Goal: Task Accomplishment & Management: Use online tool/utility

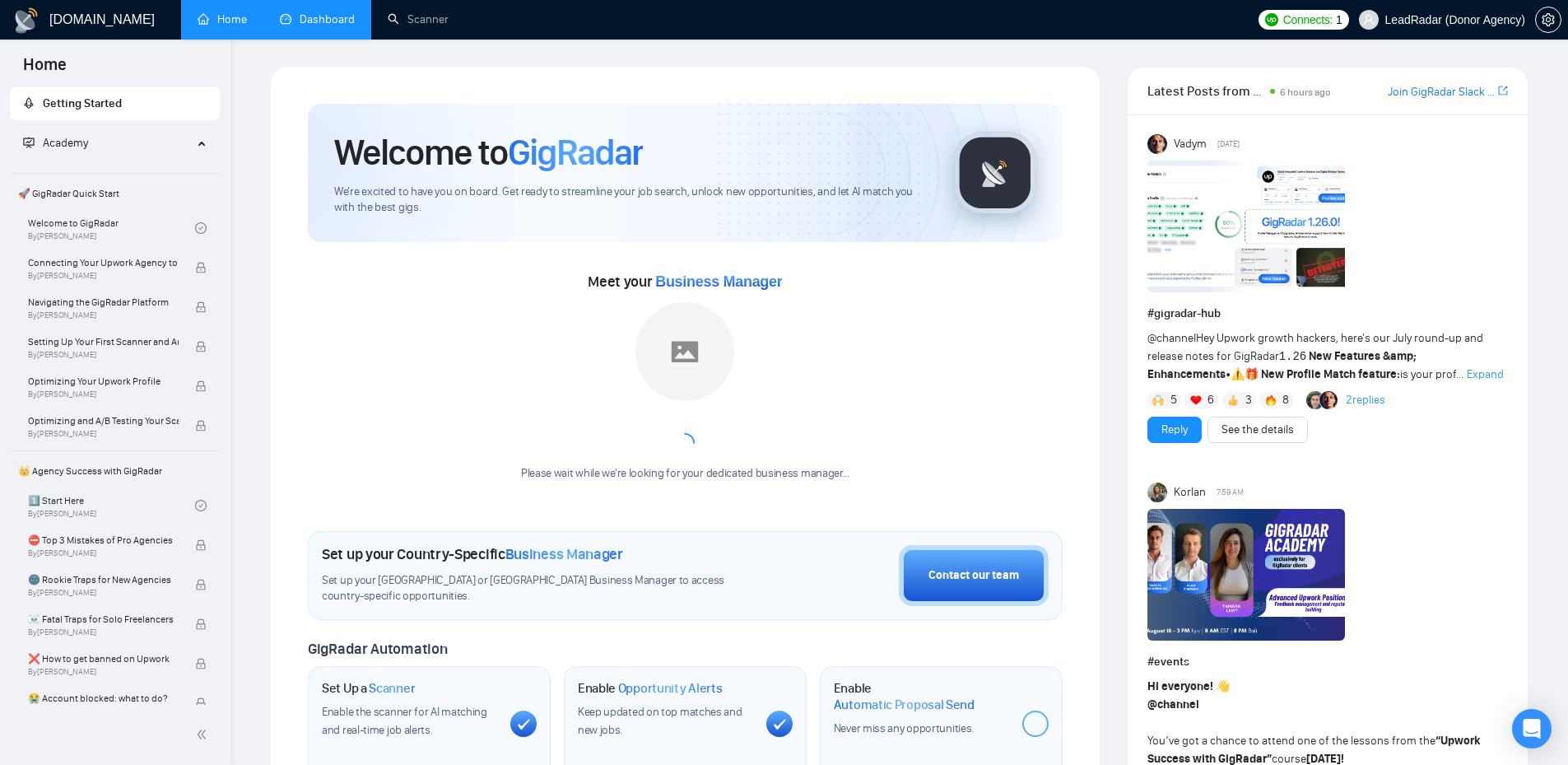
click at [311, 20] on link "Dashboard" at bounding box center [317, 19] width 75 height 14
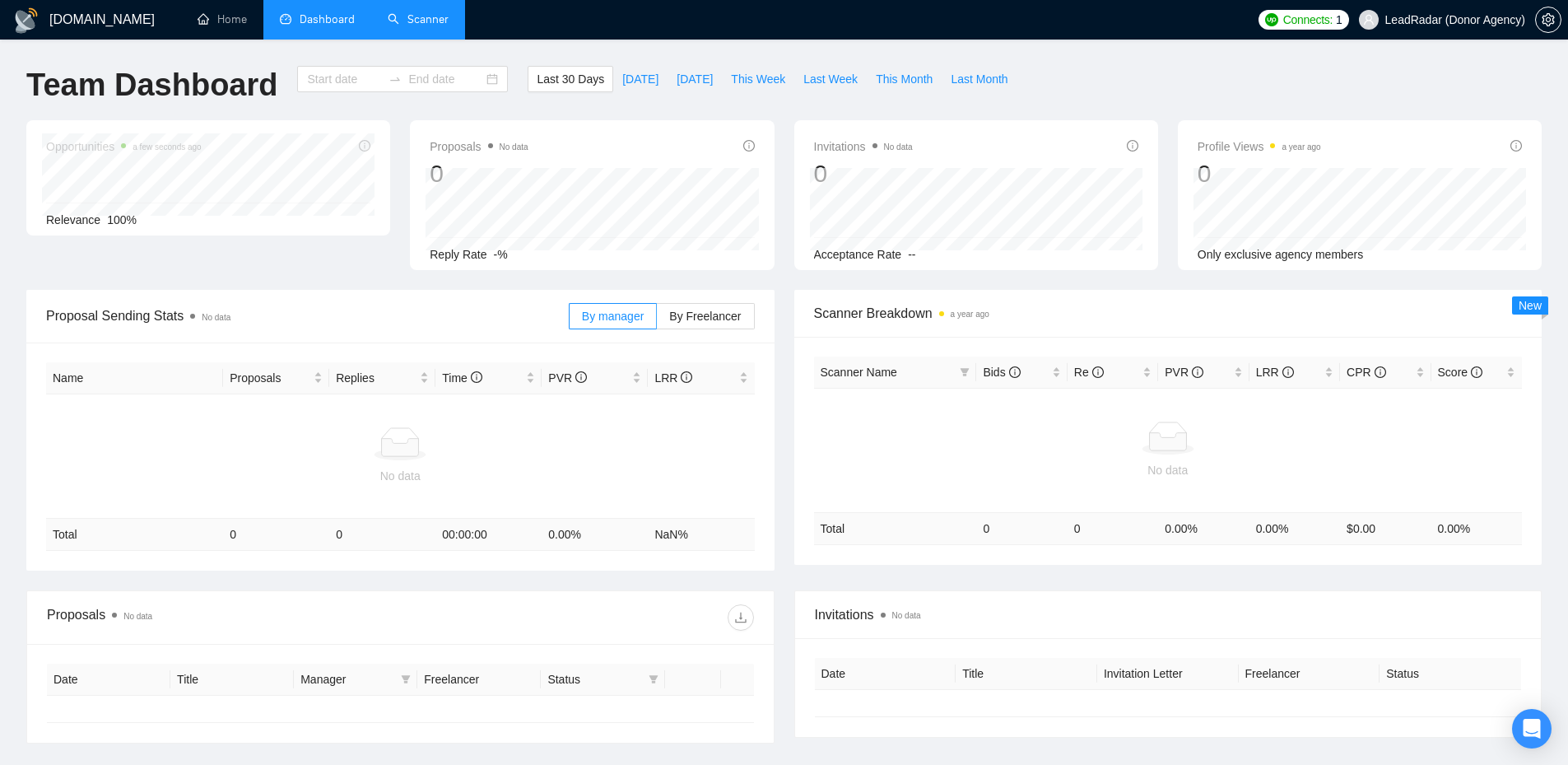
type input "[DATE]"
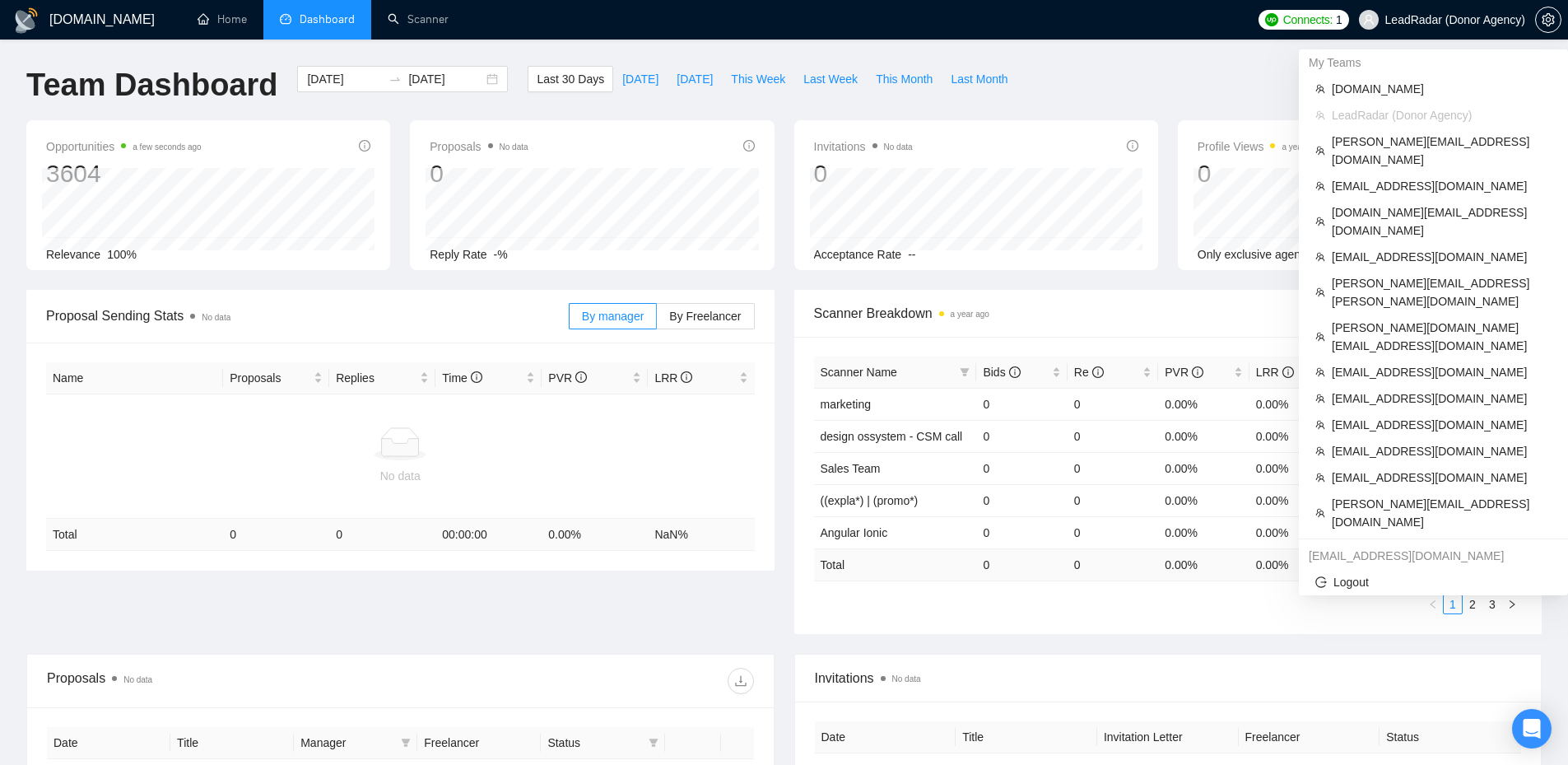
click at [1493, 11] on span "LeadRadar (Donor Agency)" at bounding box center [1442, 19] width 186 height 53
click at [1423, 146] on span "[PERSON_NAME][EMAIL_ADDRESS][DOMAIN_NAME]" at bounding box center [1442, 150] width 220 height 37
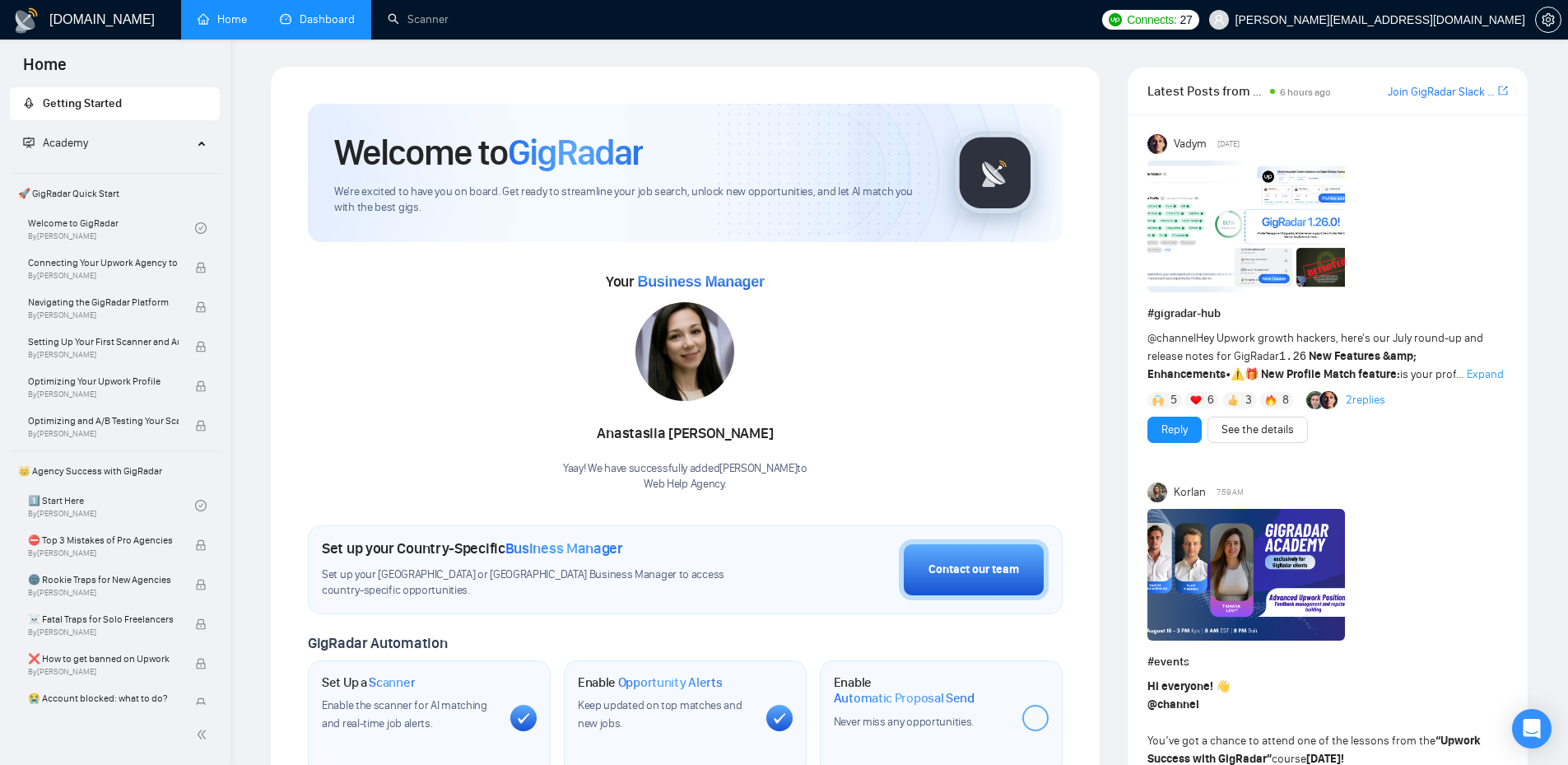
click at [322, 17] on link "Dashboard" at bounding box center [317, 19] width 75 height 14
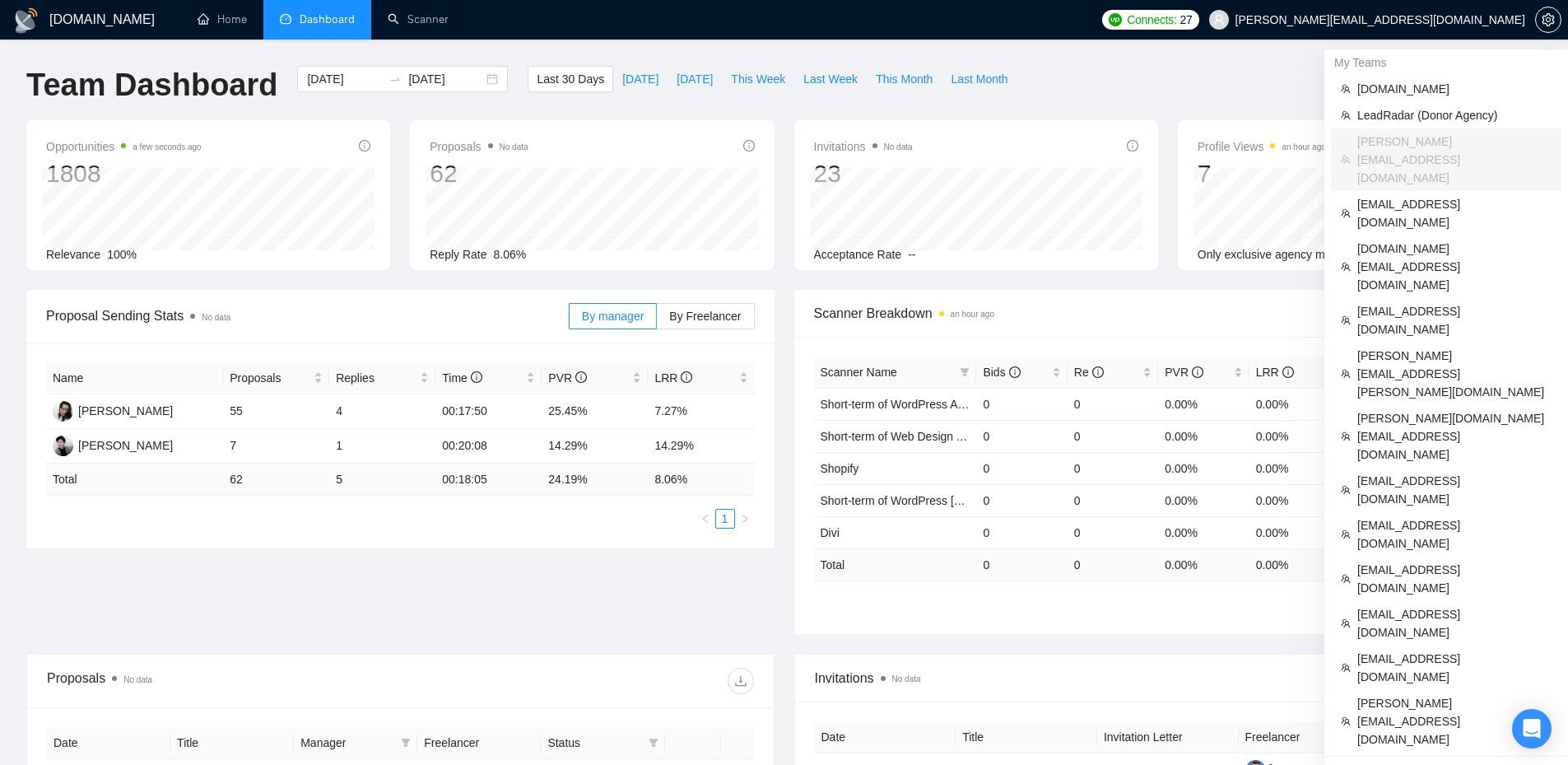
click at [1486, 19] on span "[PERSON_NAME][EMAIL_ADDRESS][DOMAIN_NAME]" at bounding box center [1380, 19] width 289 height 0
click at [1429, 649] on span "[EMAIL_ADDRESS][DOMAIN_NAME]" at bounding box center [1453, 668] width 194 height 37
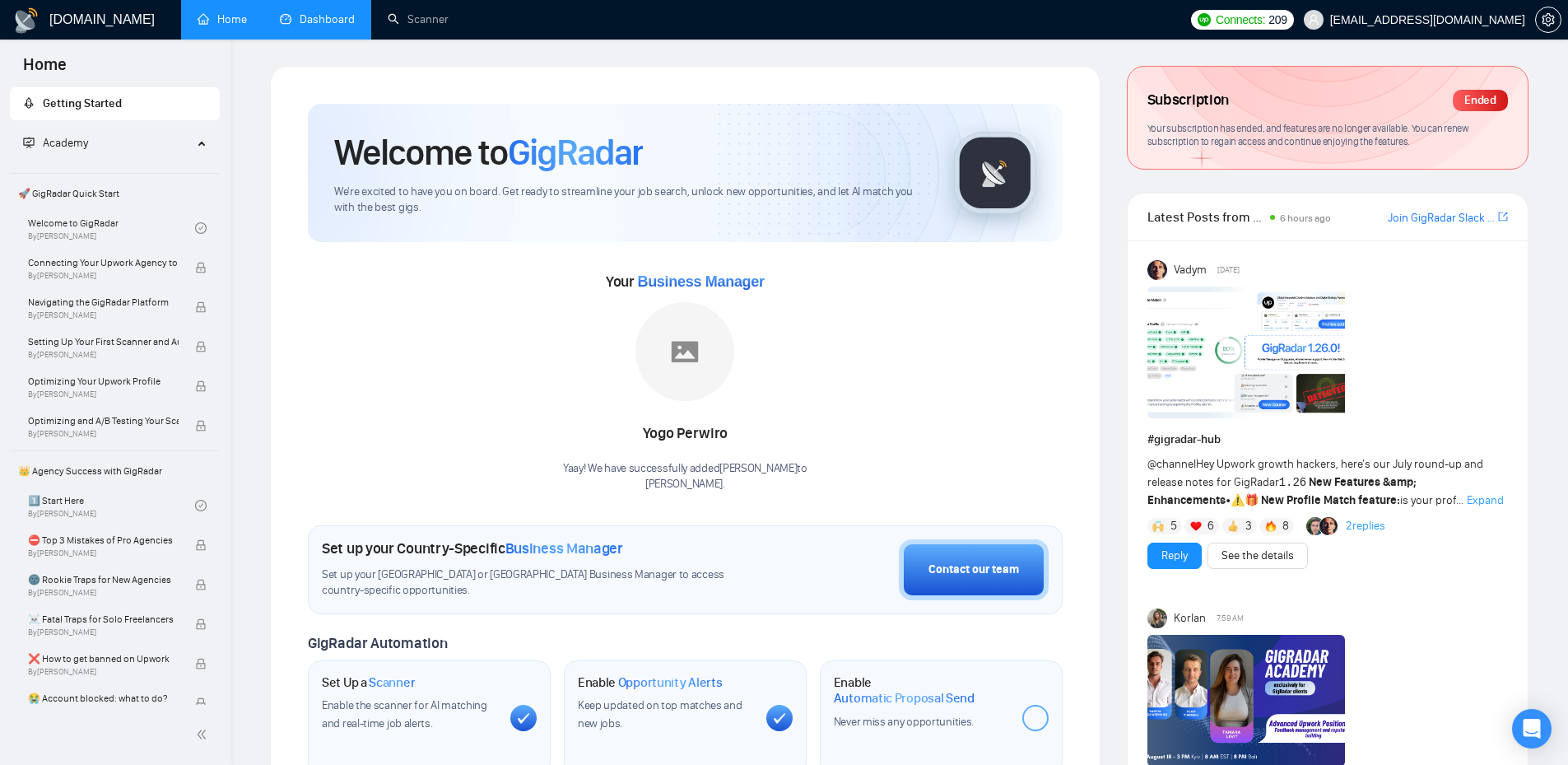
click at [306, 16] on link "Dashboard" at bounding box center [317, 19] width 75 height 14
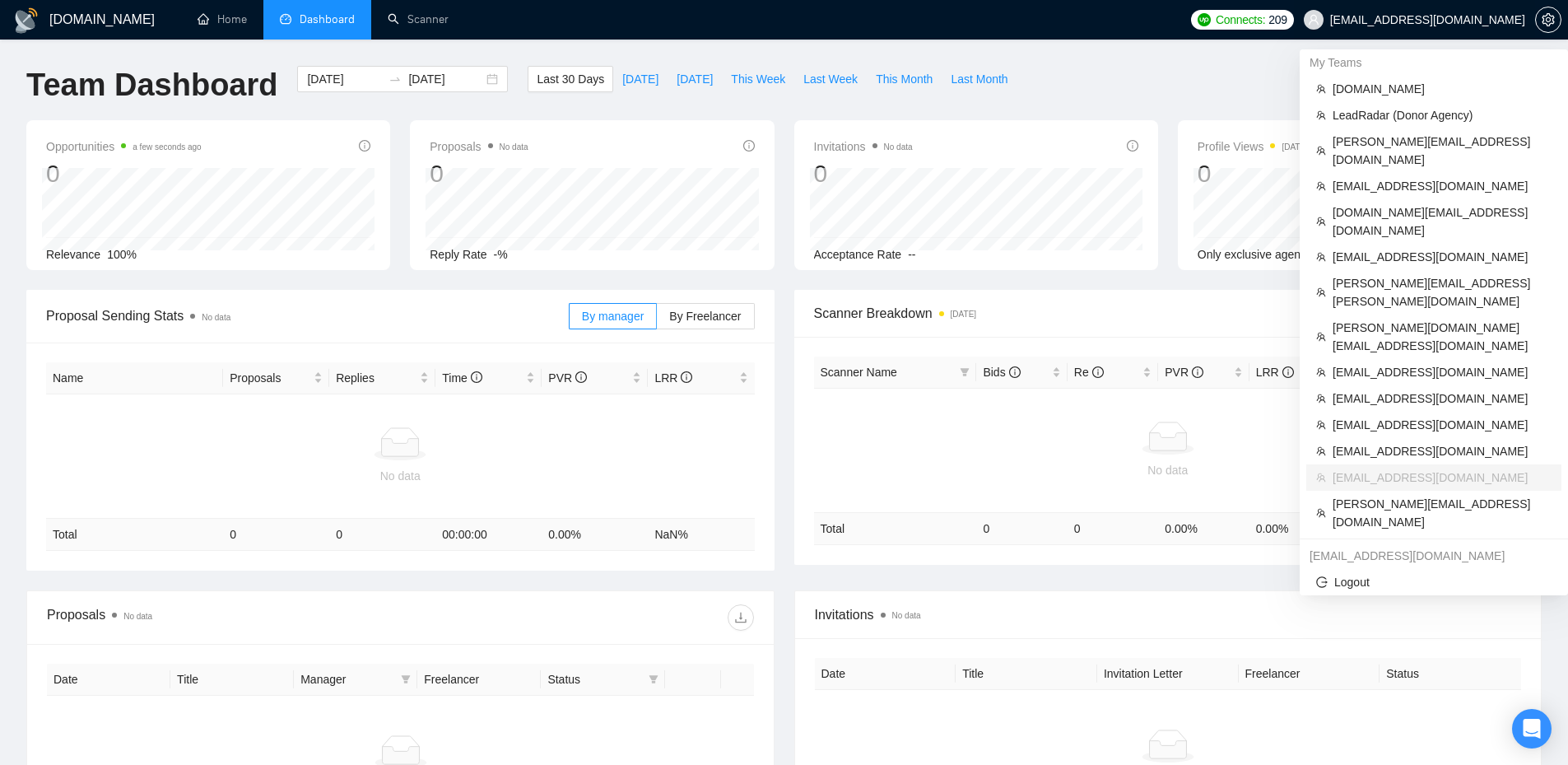
click at [1504, 19] on span "[EMAIL_ADDRESS][DOMAIN_NAME]" at bounding box center [1427, 19] width 195 height 0
click at [1399, 385] on li "[EMAIL_ADDRESS][DOMAIN_NAME]" at bounding box center [1433, 397] width 256 height 26
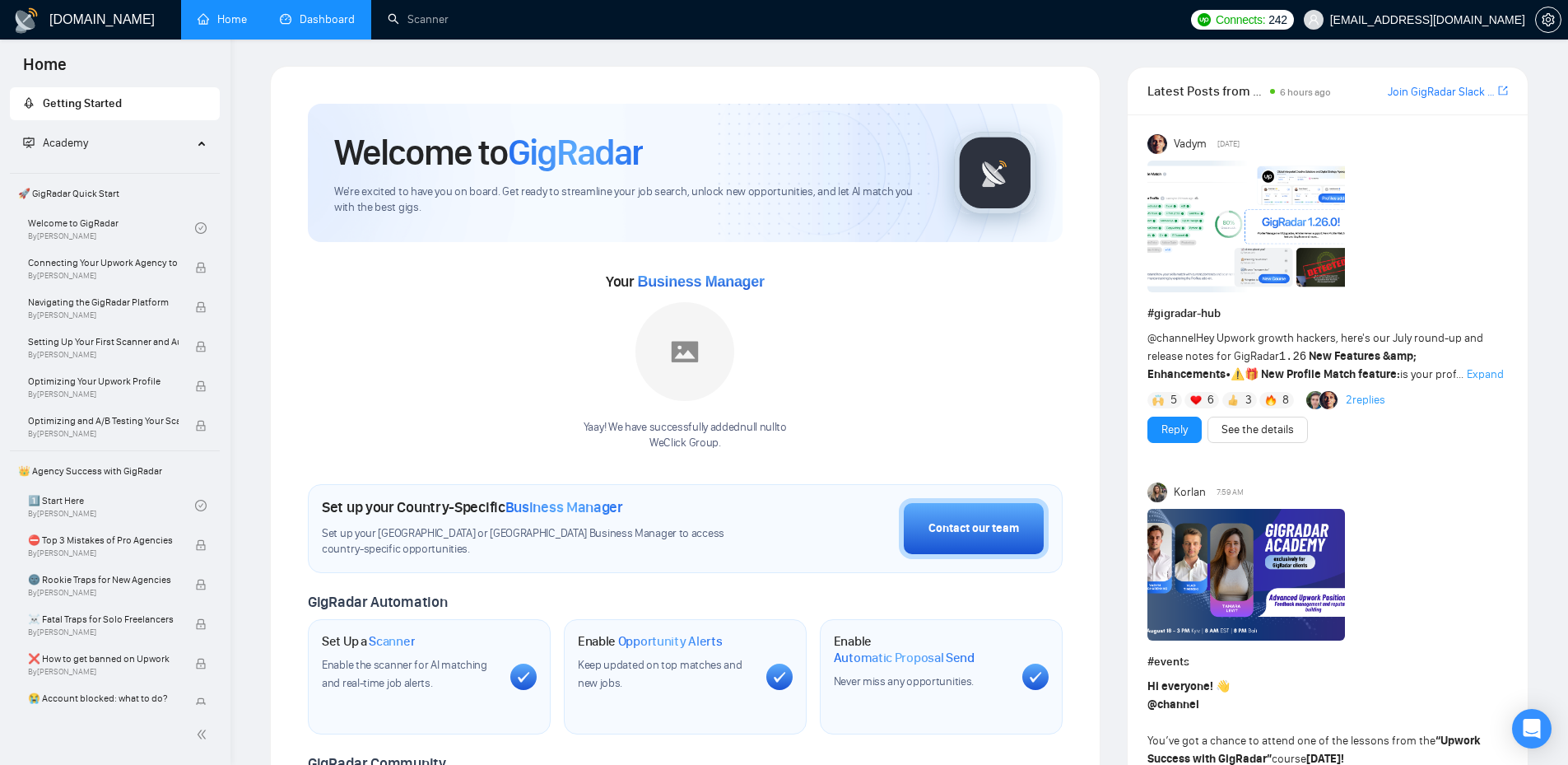
click at [317, 25] on link "Dashboard" at bounding box center [317, 19] width 75 height 14
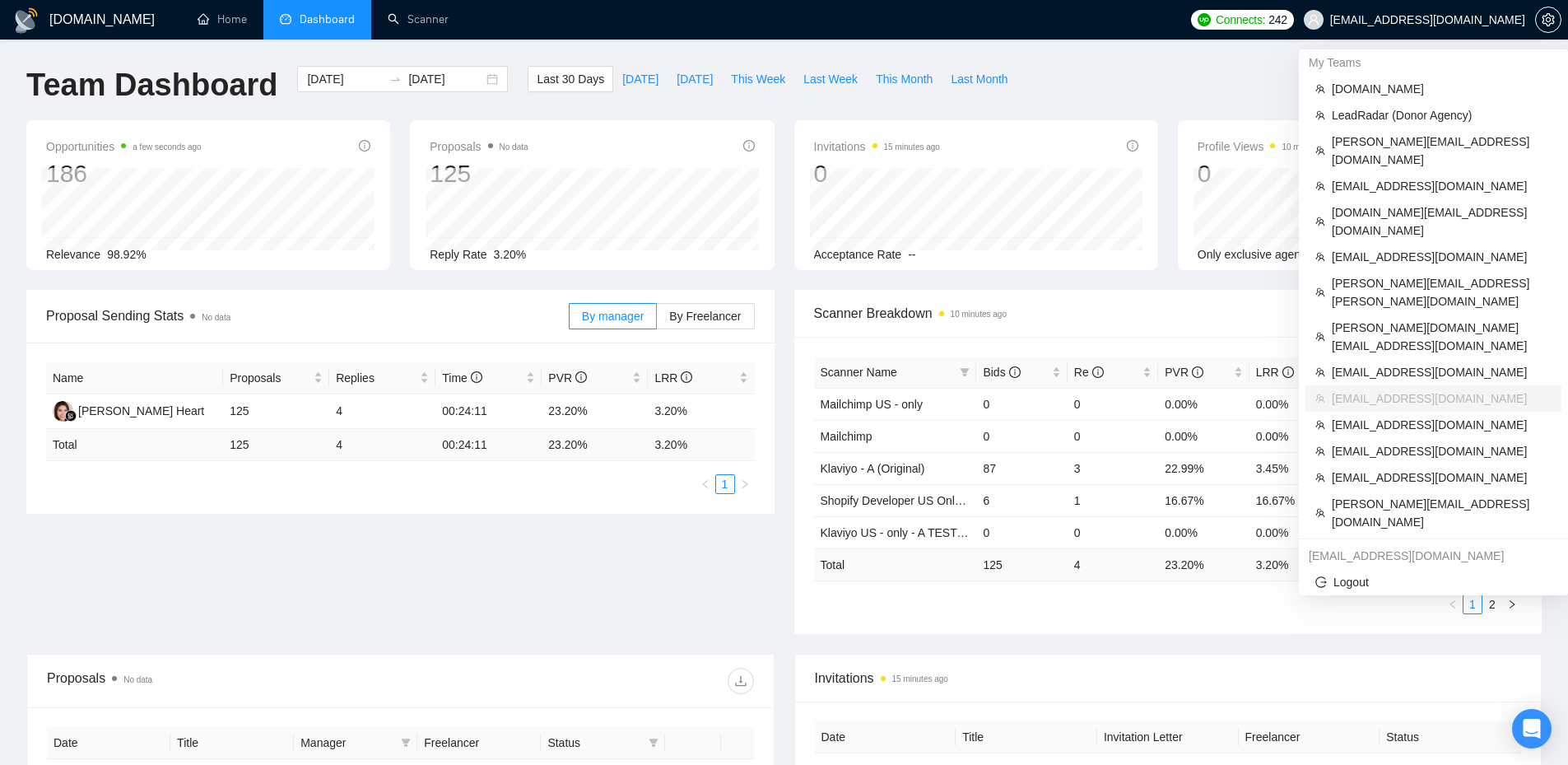
click at [1433, 19] on span "[EMAIL_ADDRESS][DOMAIN_NAME]" at bounding box center [1427, 19] width 195 height 0
click at [1423, 495] on span "[PERSON_NAME][EMAIL_ADDRESS][DOMAIN_NAME]" at bounding box center [1442, 513] width 220 height 37
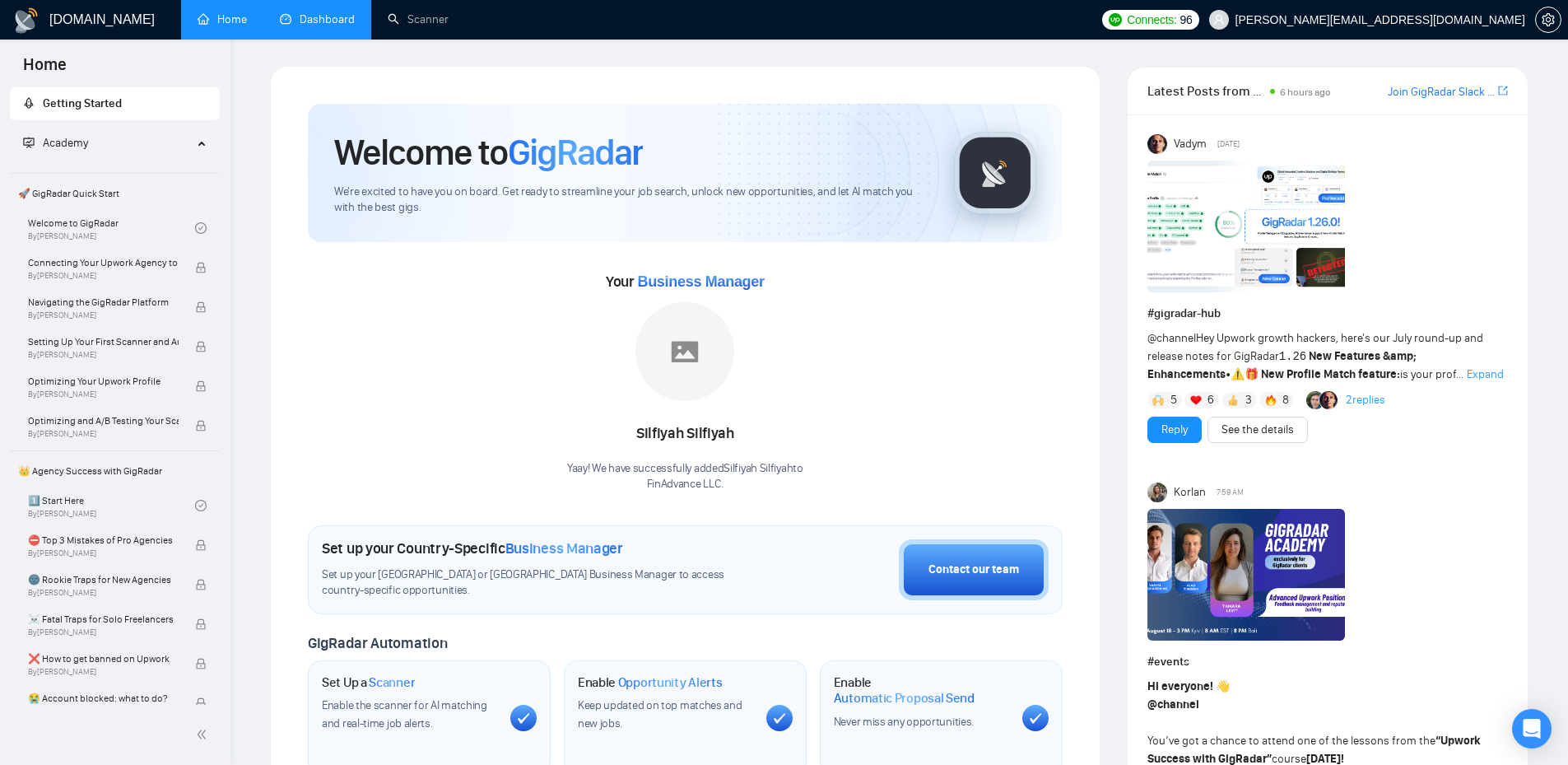
click at [335, 14] on link "Dashboard" at bounding box center [317, 19] width 75 height 14
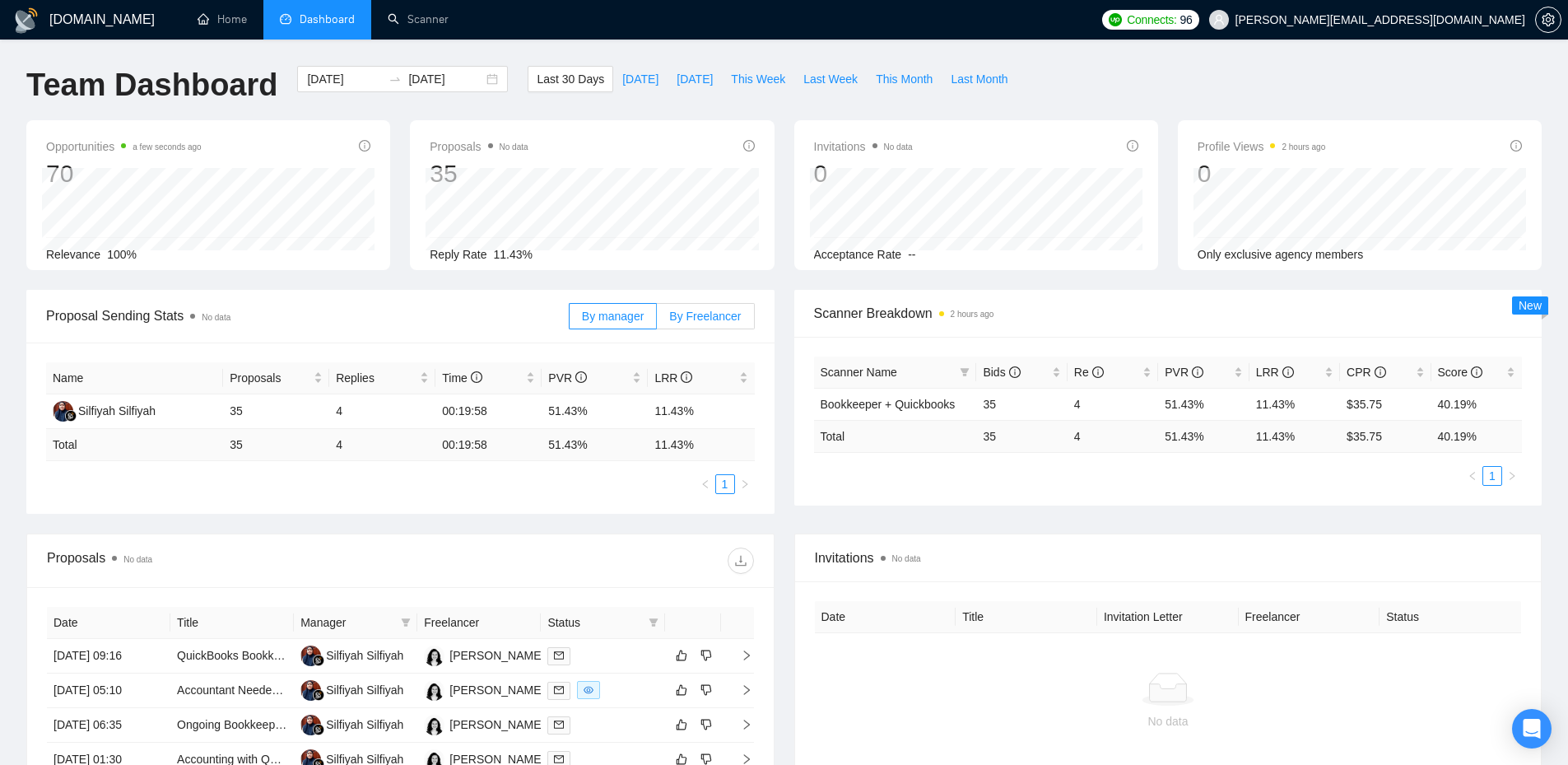
click at [702, 312] on span "By Freelancer" at bounding box center [705, 316] width 71 height 14
click at [657, 320] on input "By Freelancer" at bounding box center [657, 320] width 0 height 0
click at [622, 315] on span "By manager" at bounding box center [612, 316] width 62 height 14
click at [569, 320] on input "By manager" at bounding box center [569, 320] width 0 height 0
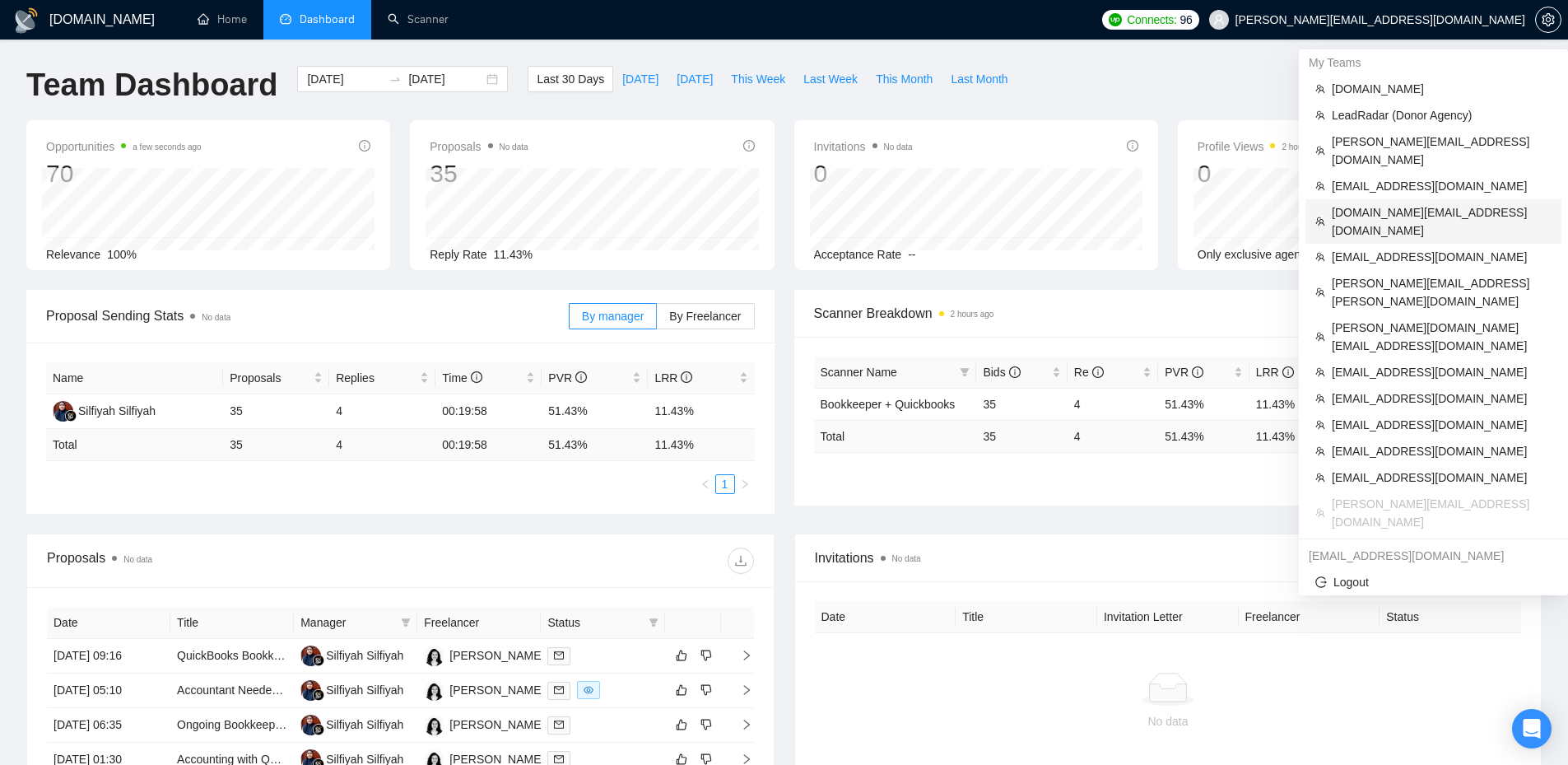
click at [1399, 204] on span "[DOMAIN_NAME][EMAIL_ADDRESS][DOMAIN_NAME]" at bounding box center [1442, 222] width 220 height 37
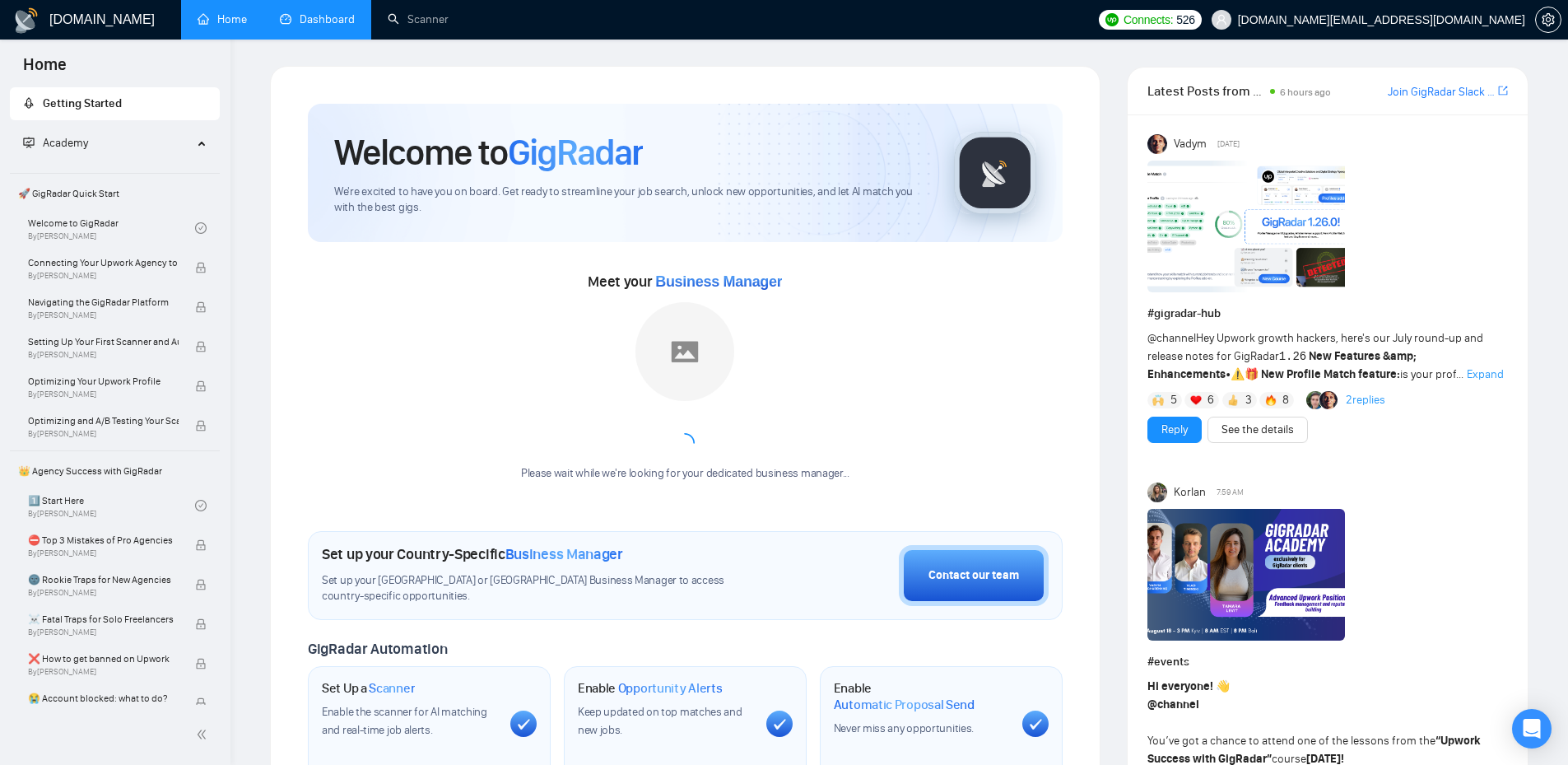
click at [293, 13] on link "Dashboard" at bounding box center [317, 19] width 75 height 14
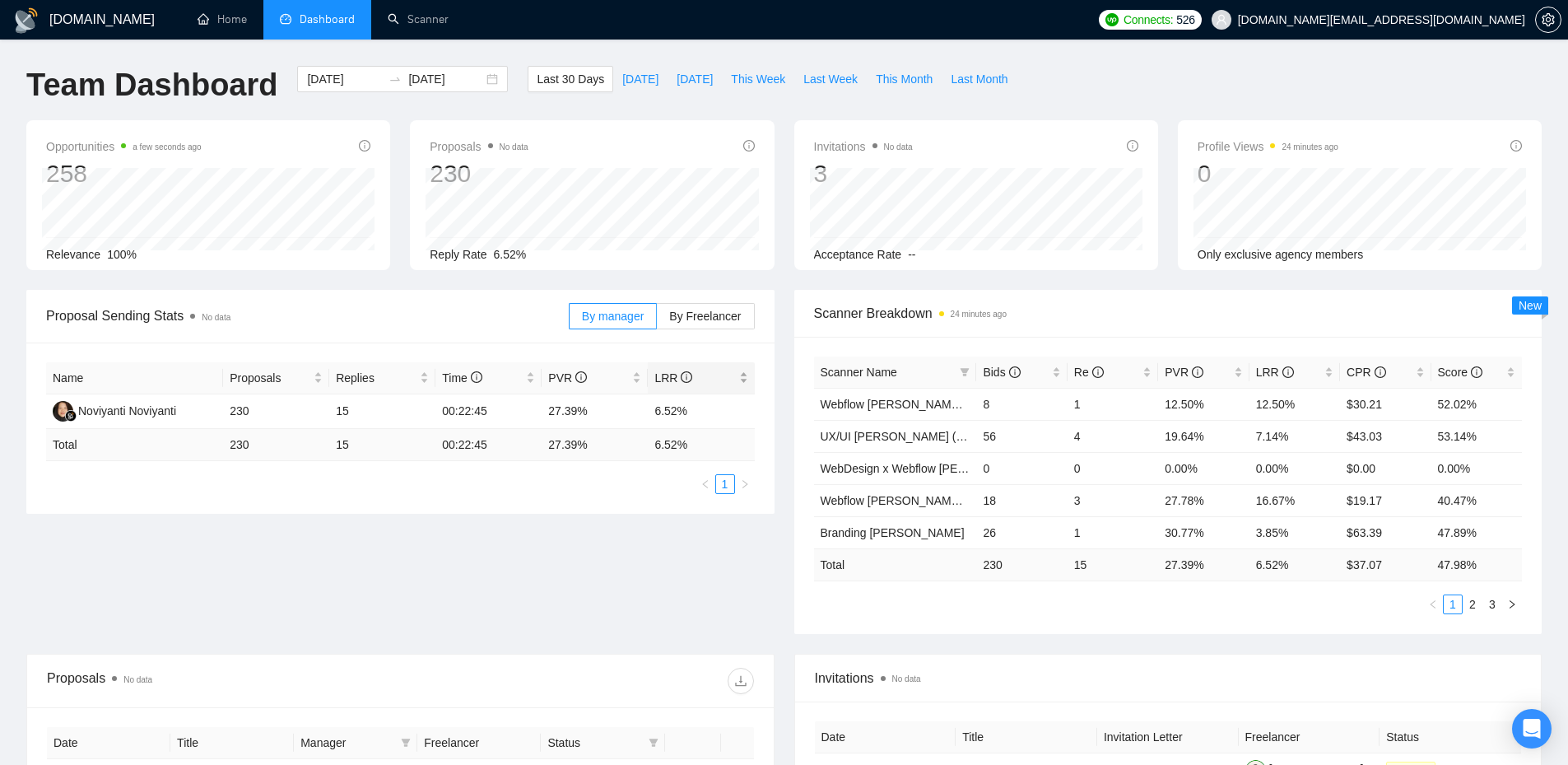
scroll to position [192, 0]
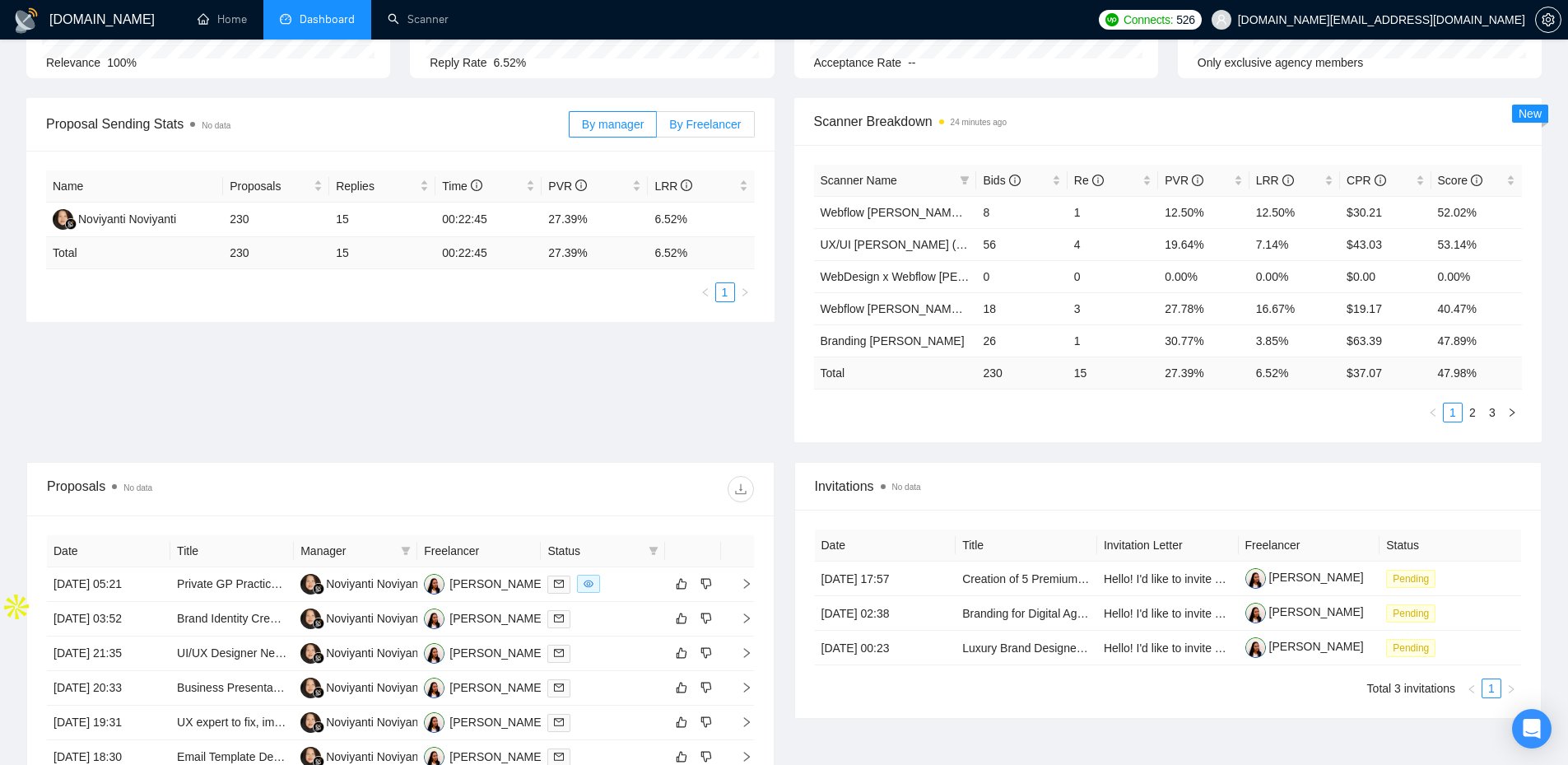
click at [728, 122] on span "By Freelancer" at bounding box center [705, 124] width 71 height 14
click at [657, 128] on input "By Freelancer" at bounding box center [657, 128] width 0 height 0
click at [626, 129] on span "By manager" at bounding box center [612, 124] width 62 height 14
click at [569, 128] on input "By manager" at bounding box center [569, 128] width 0 height 0
click at [716, 126] on span "By Freelancer" at bounding box center [705, 124] width 71 height 14
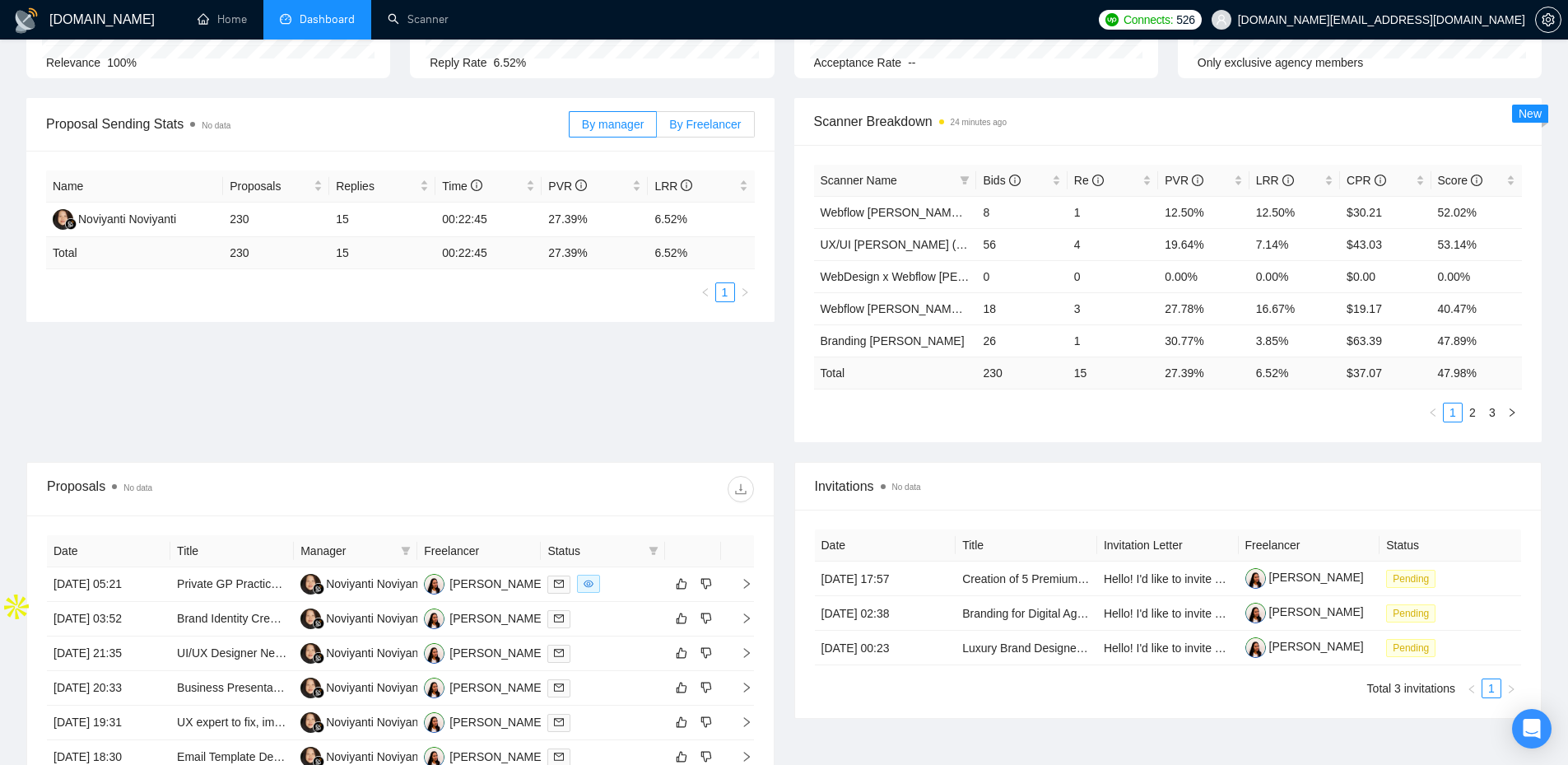
click at [657, 128] on input "By Freelancer" at bounding box center [657, 128] width 0 height 0
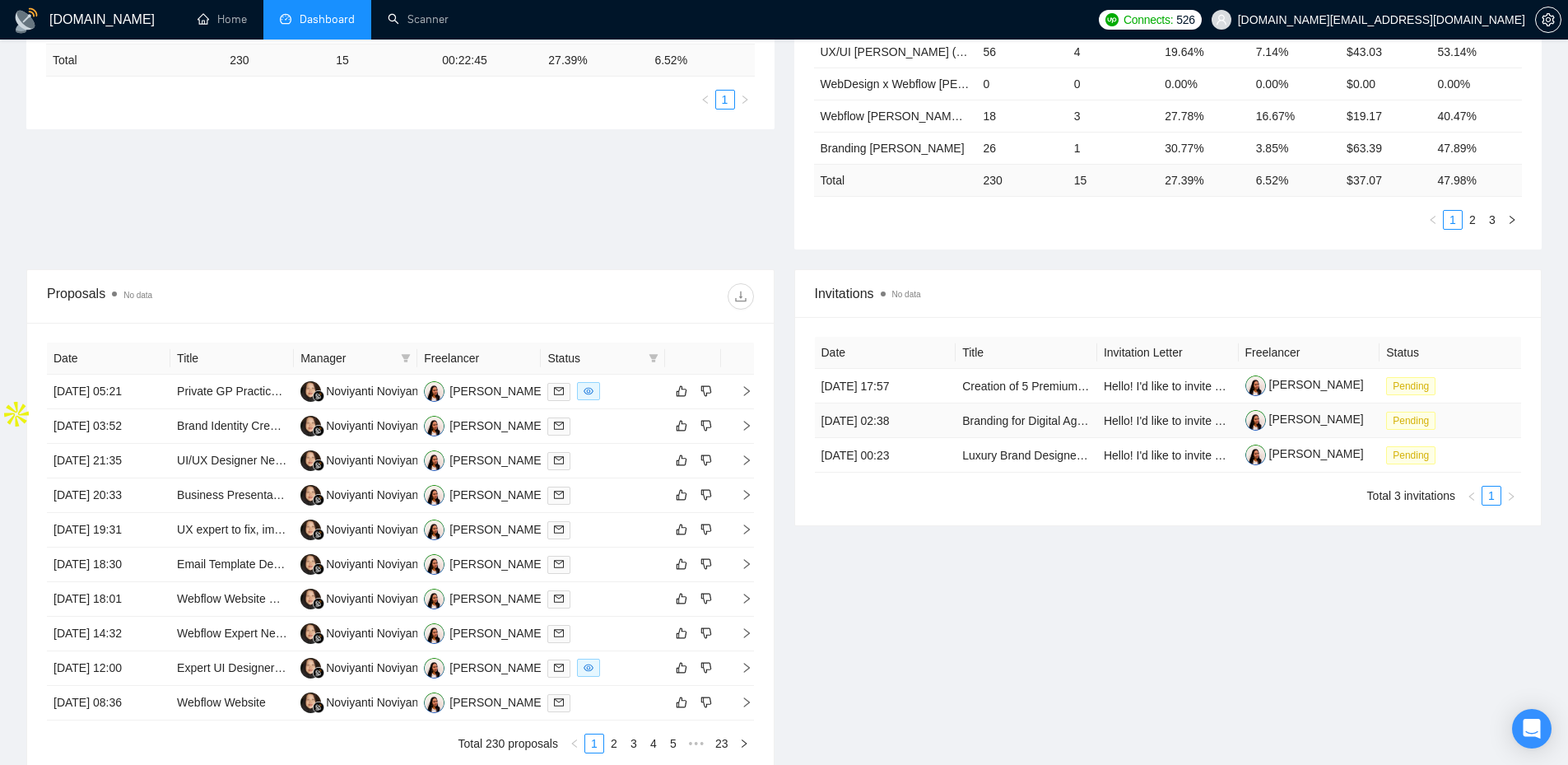
scroll to position [0, 0]
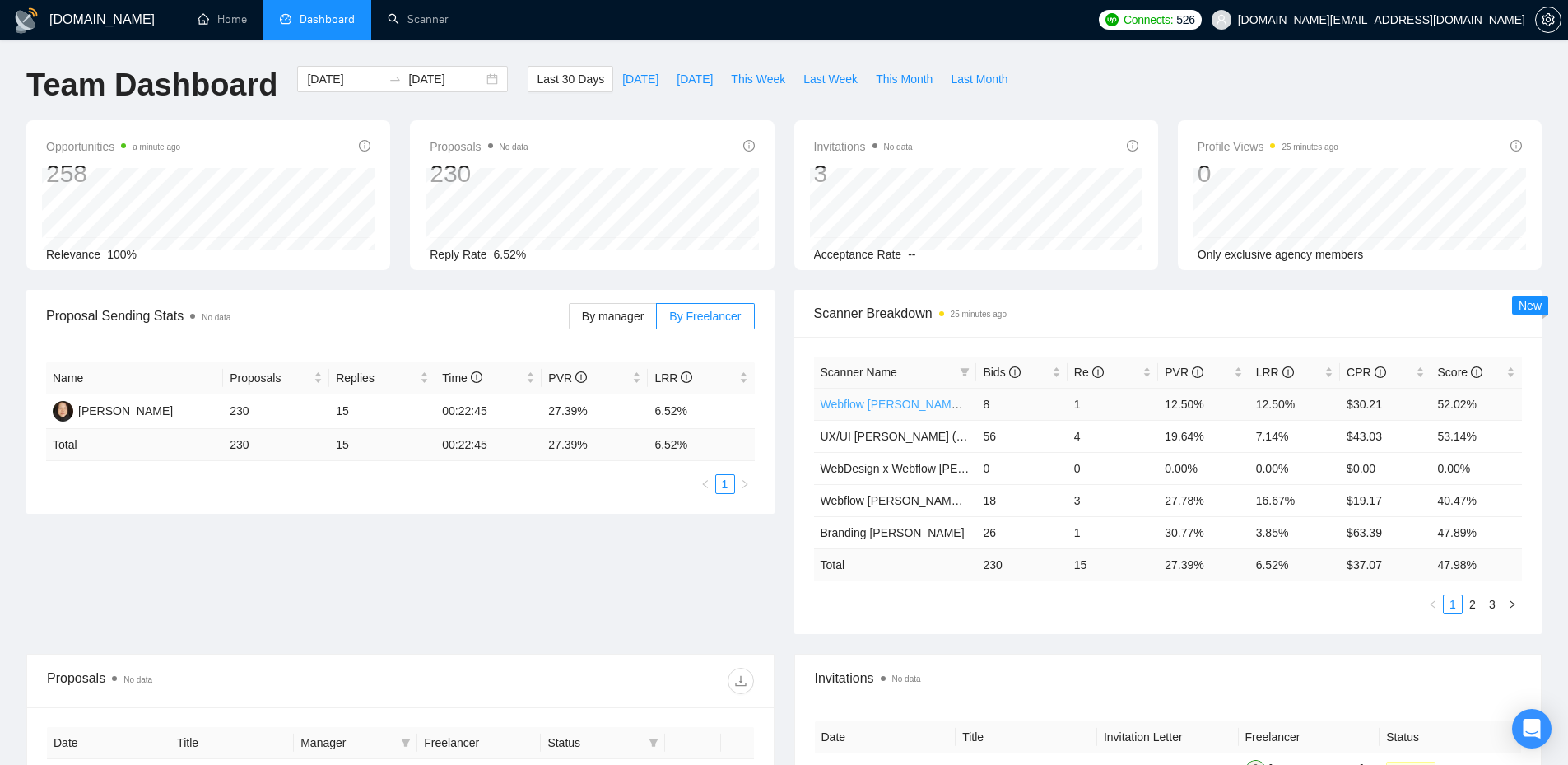
click at [873, 401] on link "Webflow [PERSON_NAME] (Perfect!) [Saas & Online Platforms]" at bounding box center [985, 404] width 328 height 14
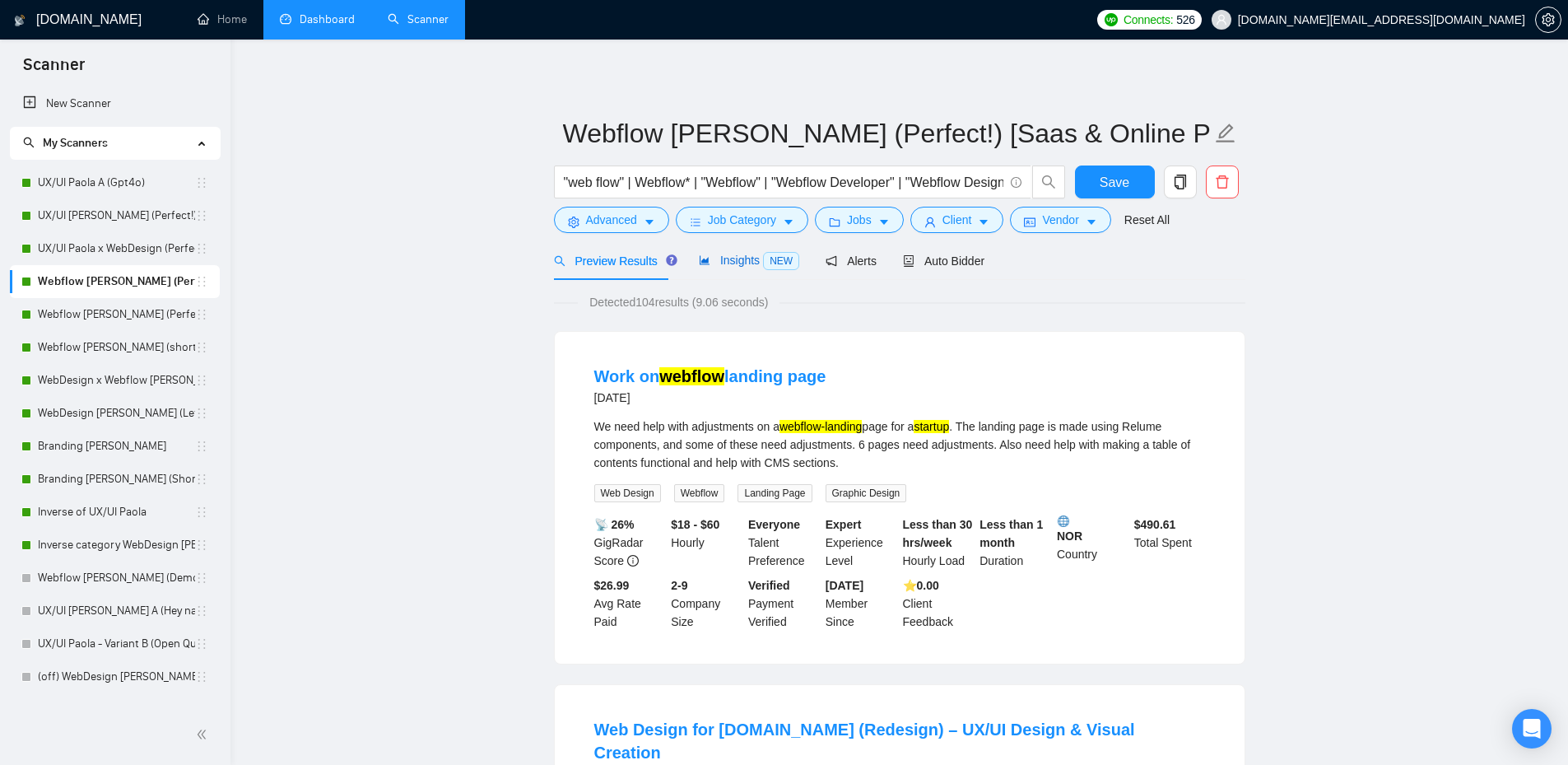
click at [753, 261] on span "Insights NEW" at bounding box center [748, 260] width 100 height 14
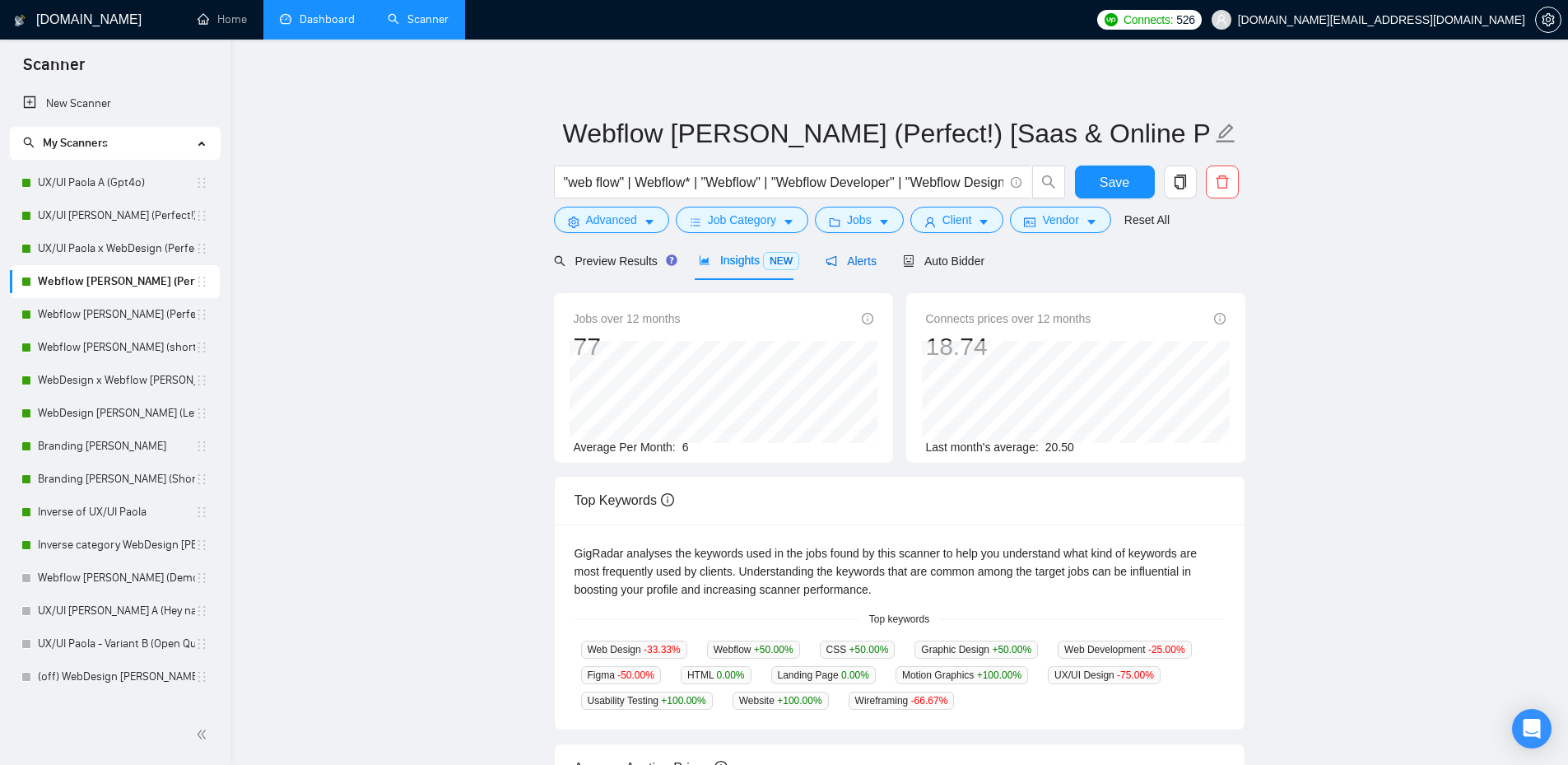
click at [850, 256] on span "Alerts" at bounding box center [851, 261] width 51 height 14
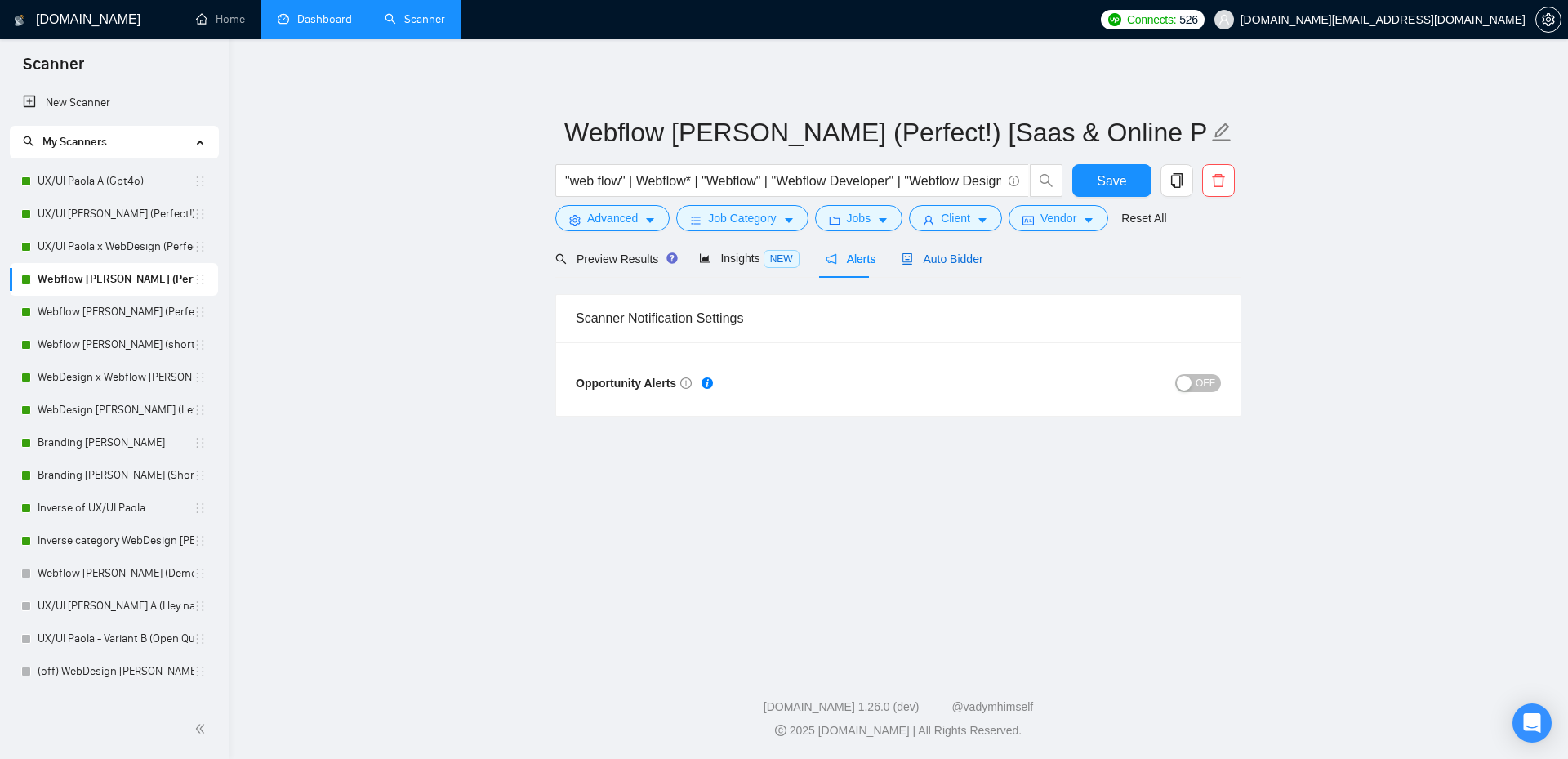
click at [948, 262] on span "Auto Bidder" at bounding box center [942, 259] width 80 height 13
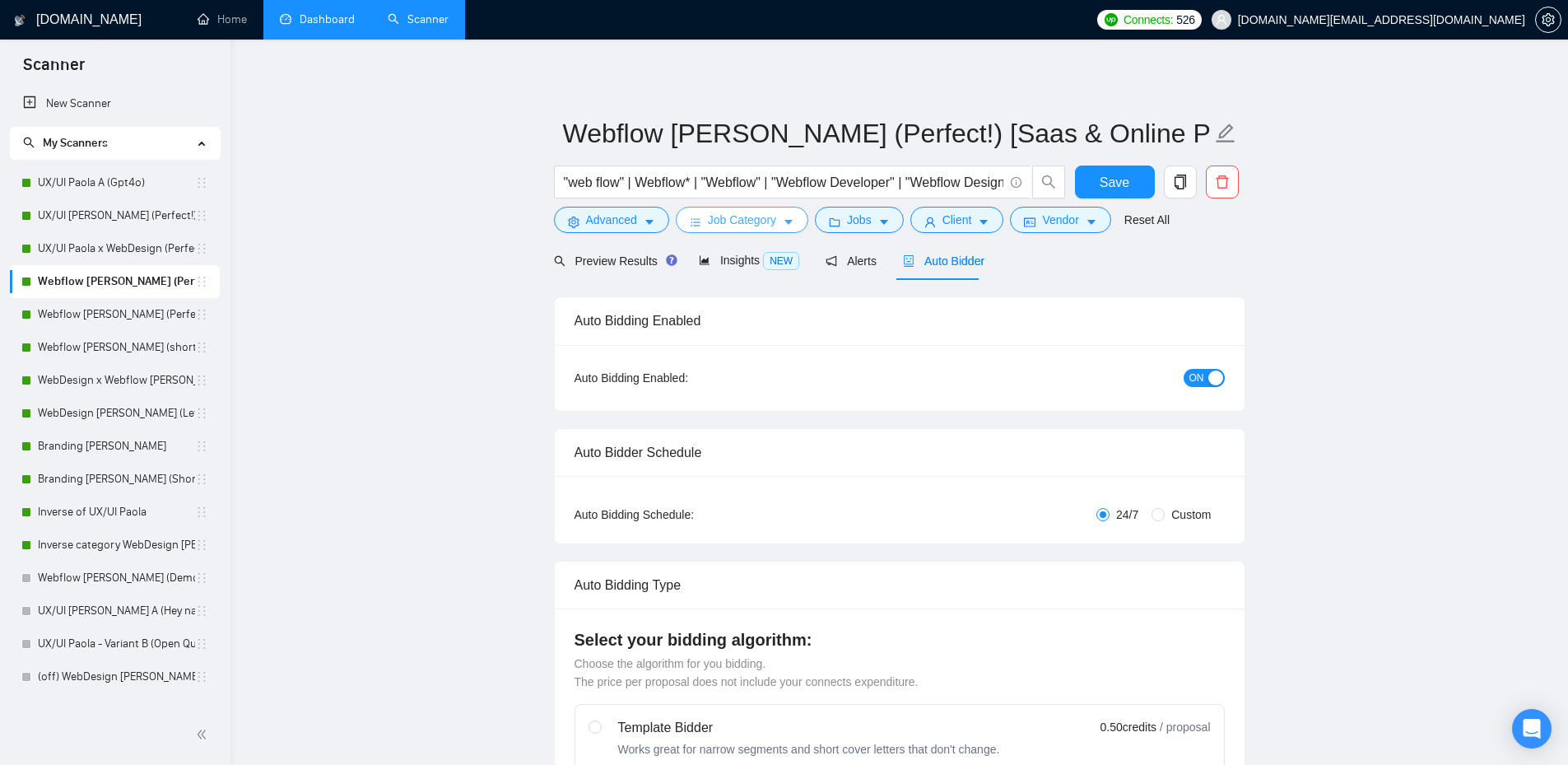
click at [784, 218] on icon "caret-down" at bounding box center [789, 222] width 12 height 12
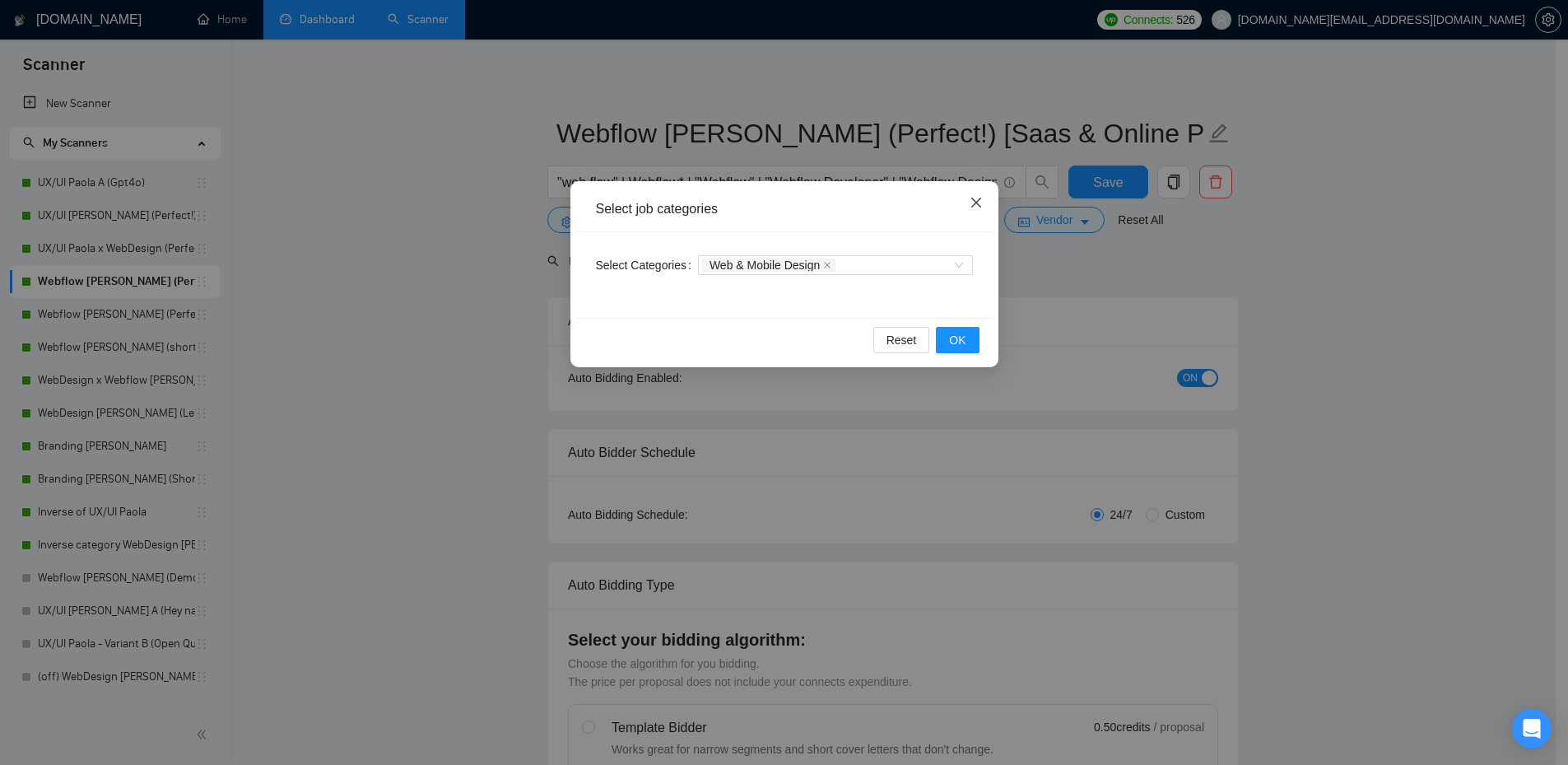
click at [973, 208] on icon "close" at bounding box center [976, 203] width 14 height 14
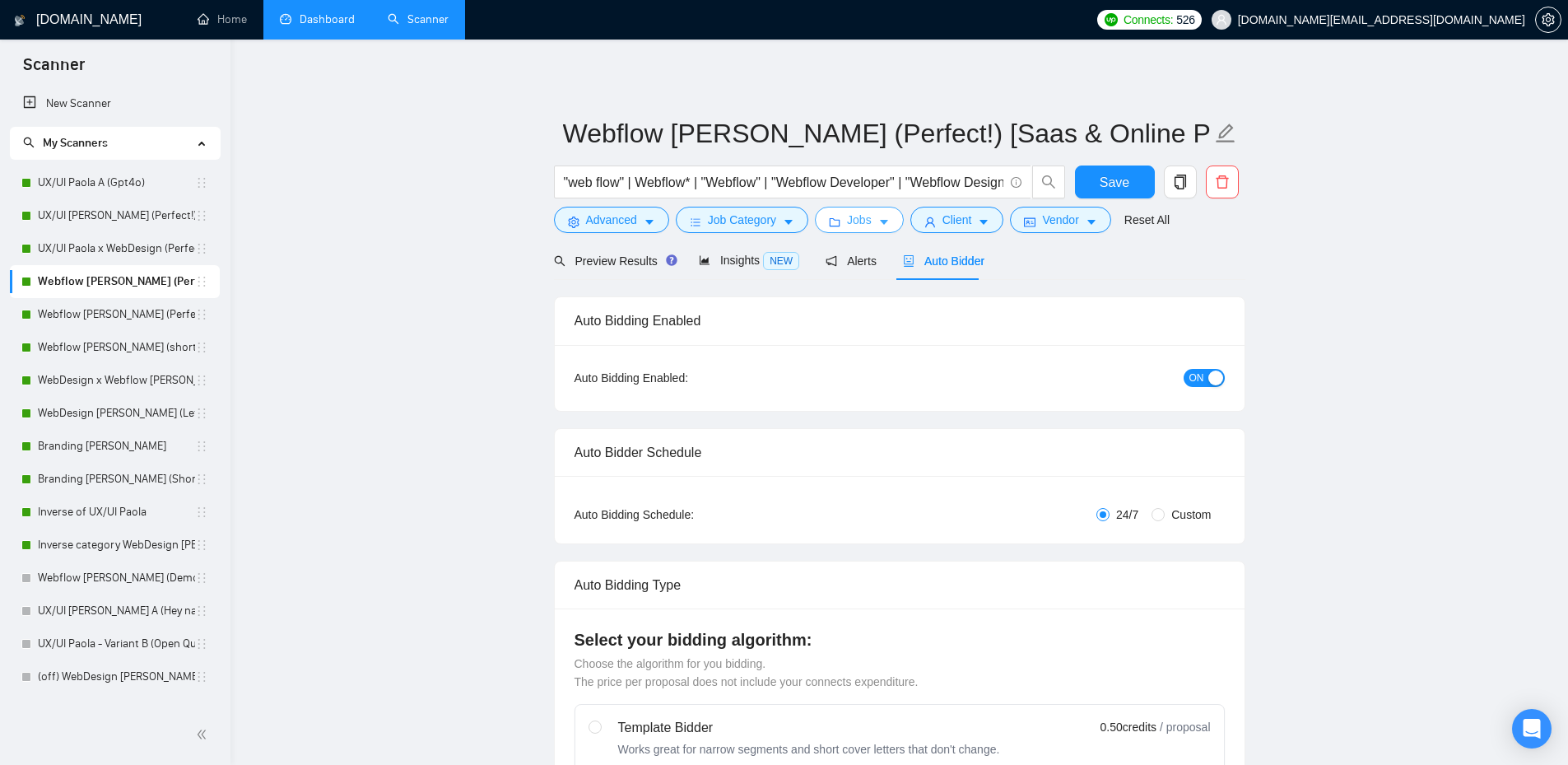
click at [878, 220] on icon "caret-down" at bounding box center [883, 222] width 12 height 12
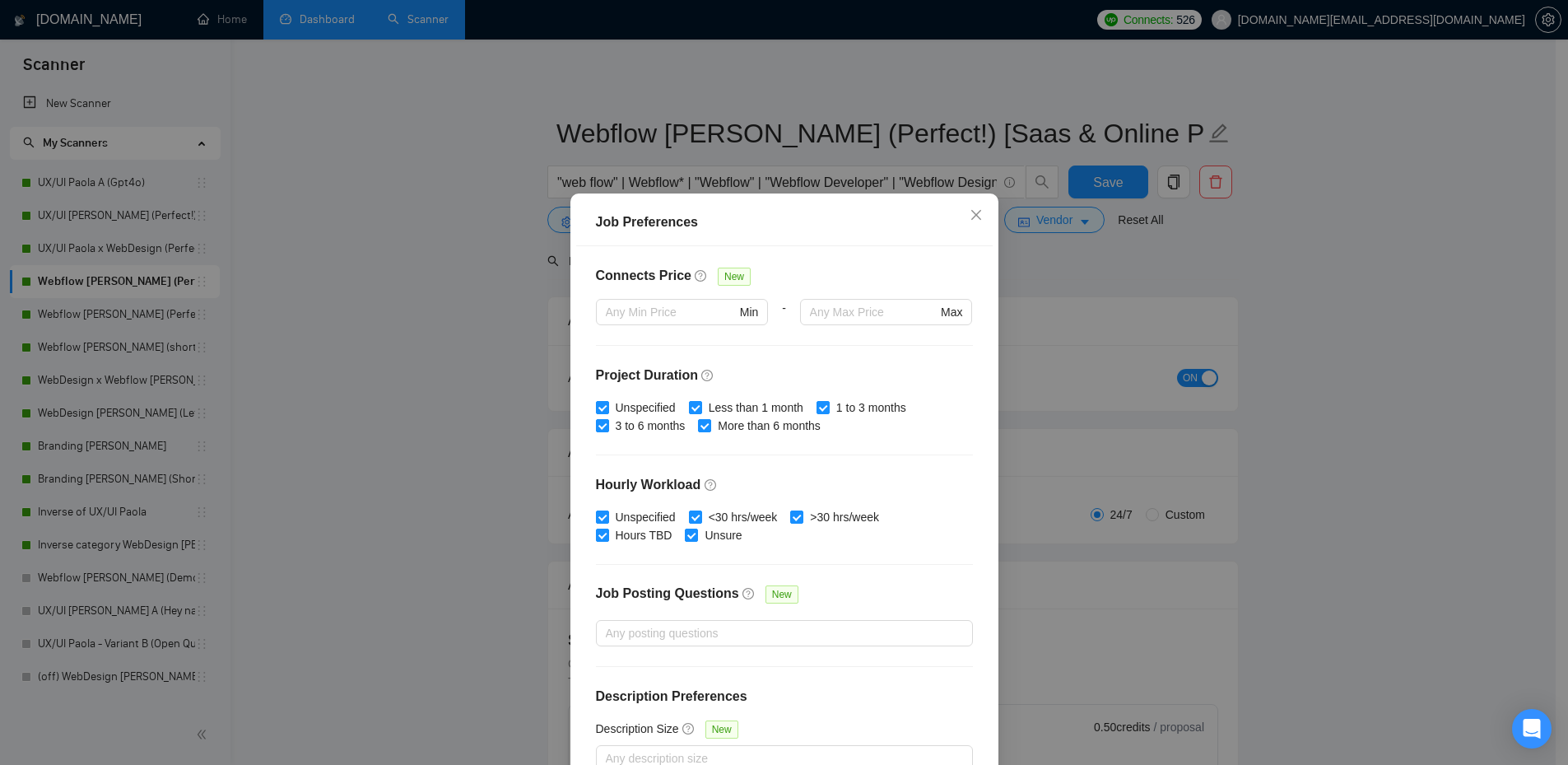
scroll to position [393, 0]
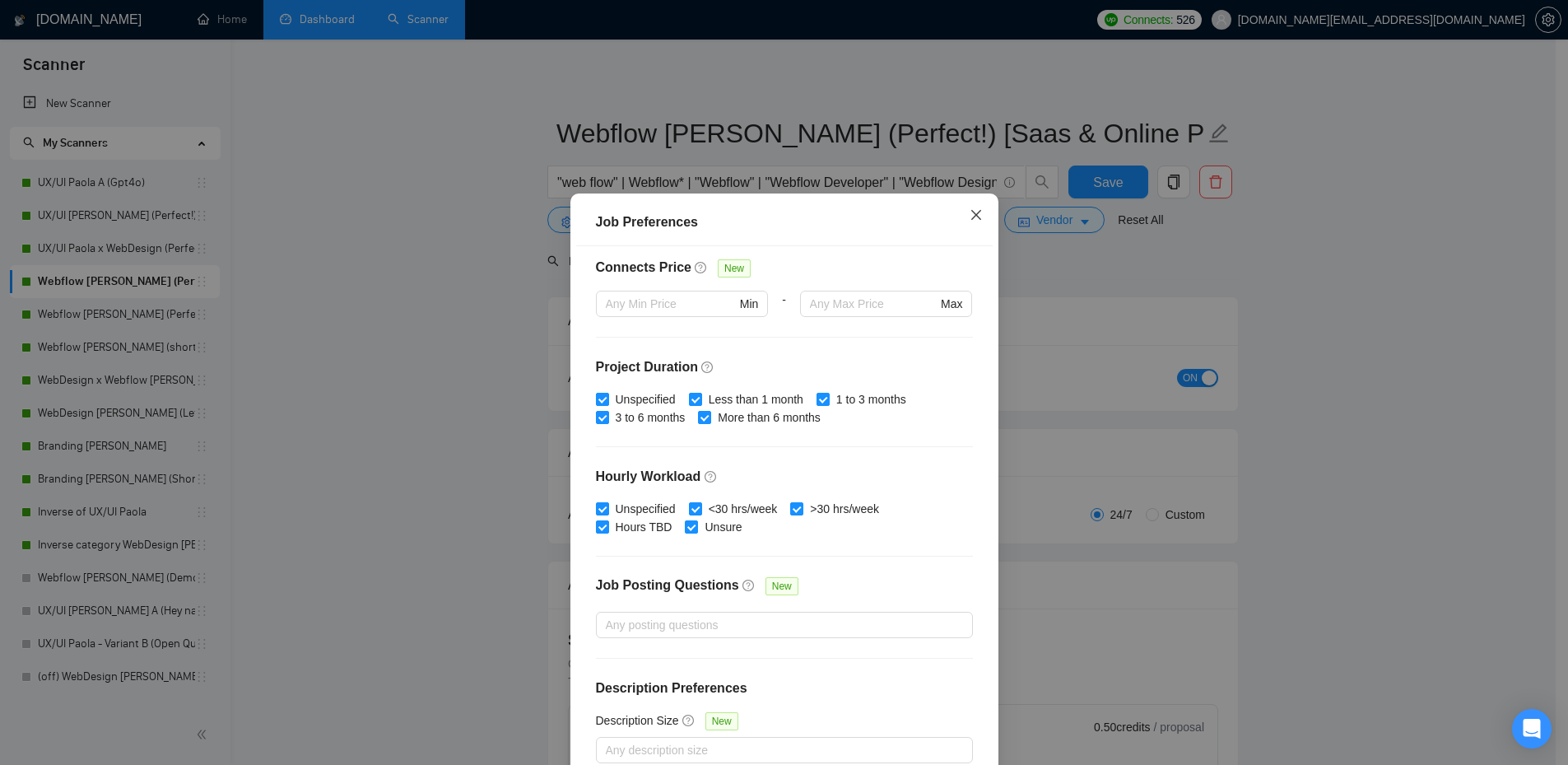
click at [963, 223] on span "Close" at bounding box center [976, 216] width 44 height 44
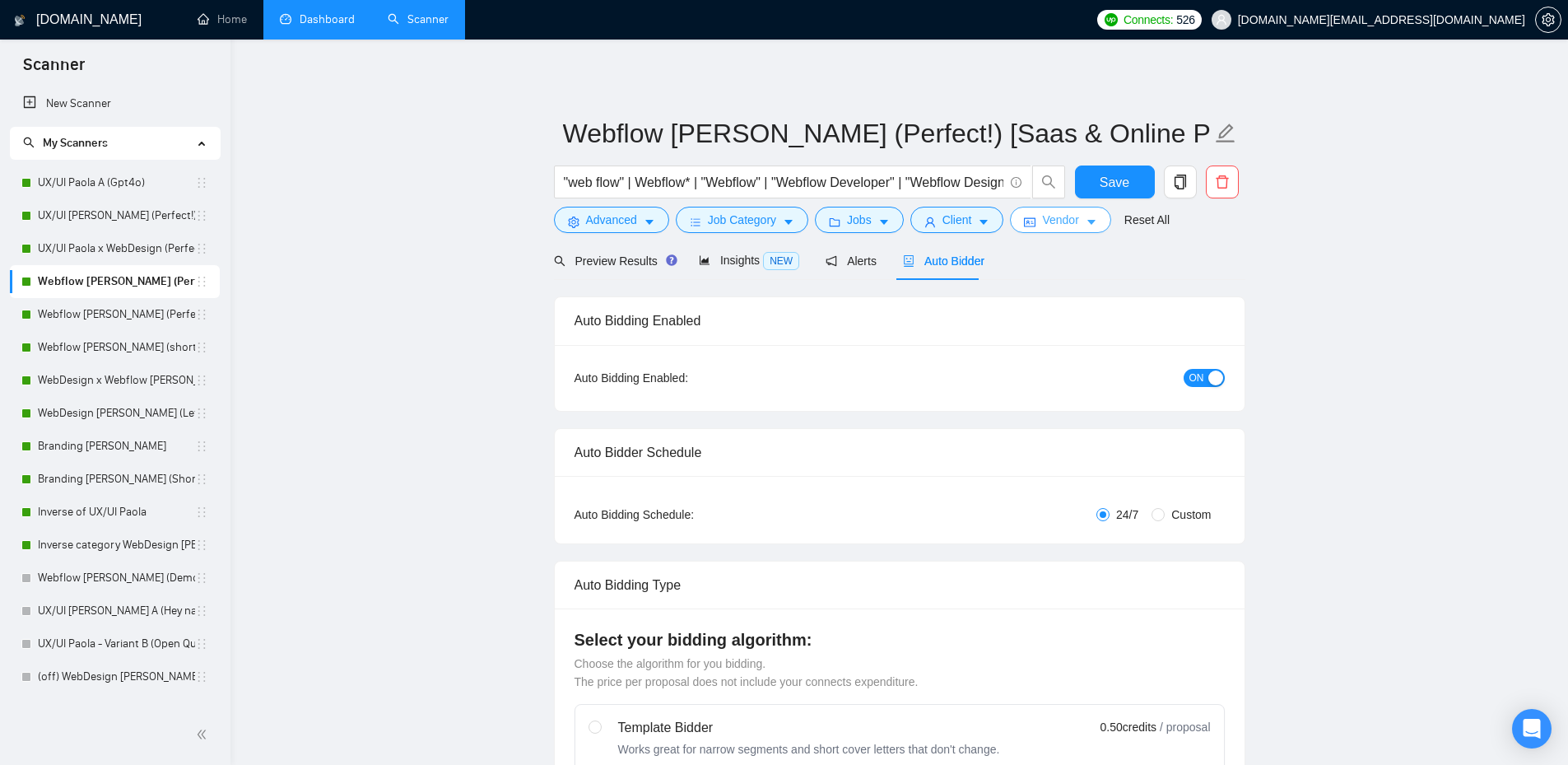
click at [1075, 227] on button "Vendor" at bounding box center [1060, 219] width 100 height 26
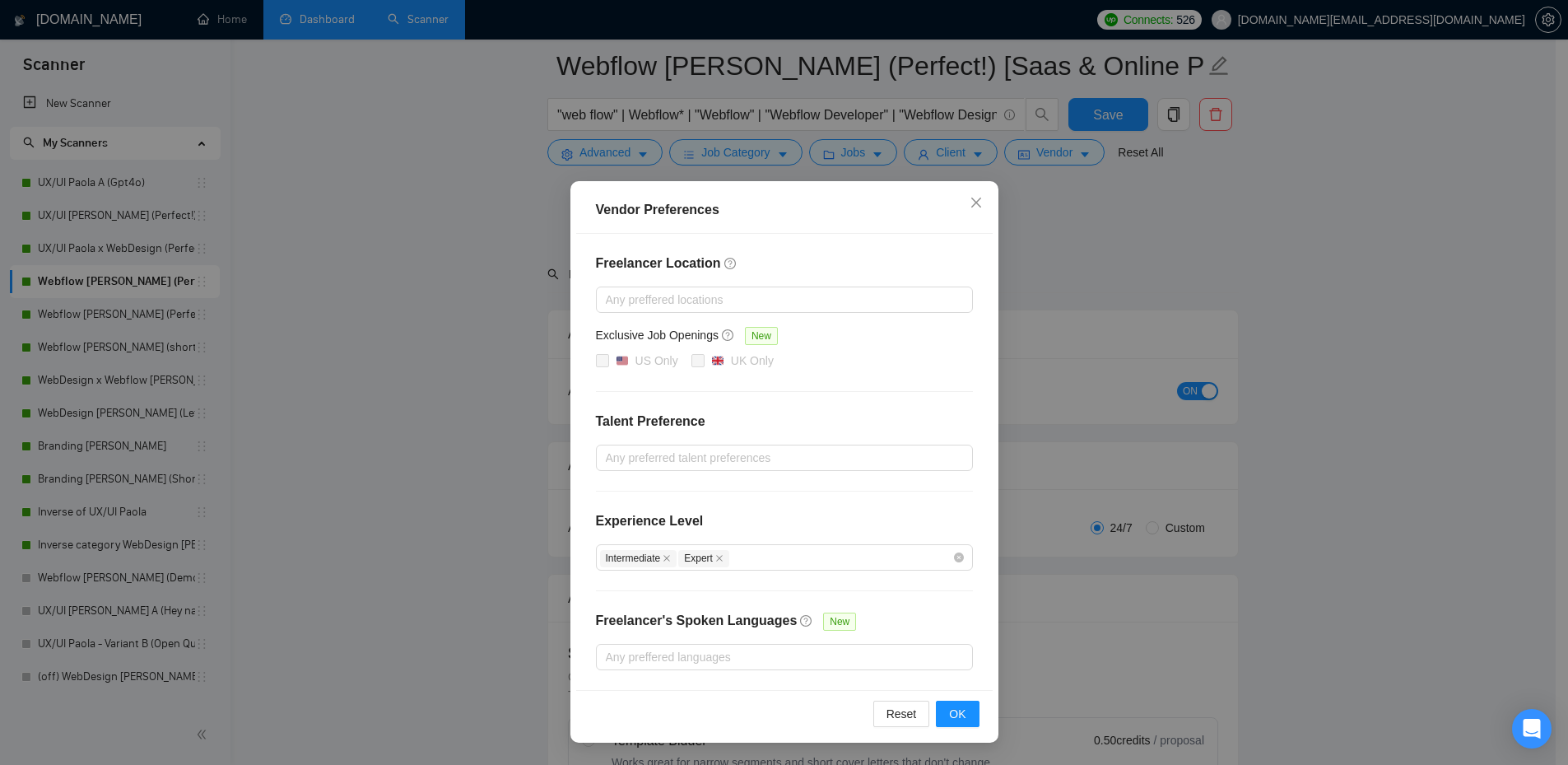
scroll to position [385, 0]
click at [975, 204] on icon "close" at bounding box center [975, 203] width 10 height 10
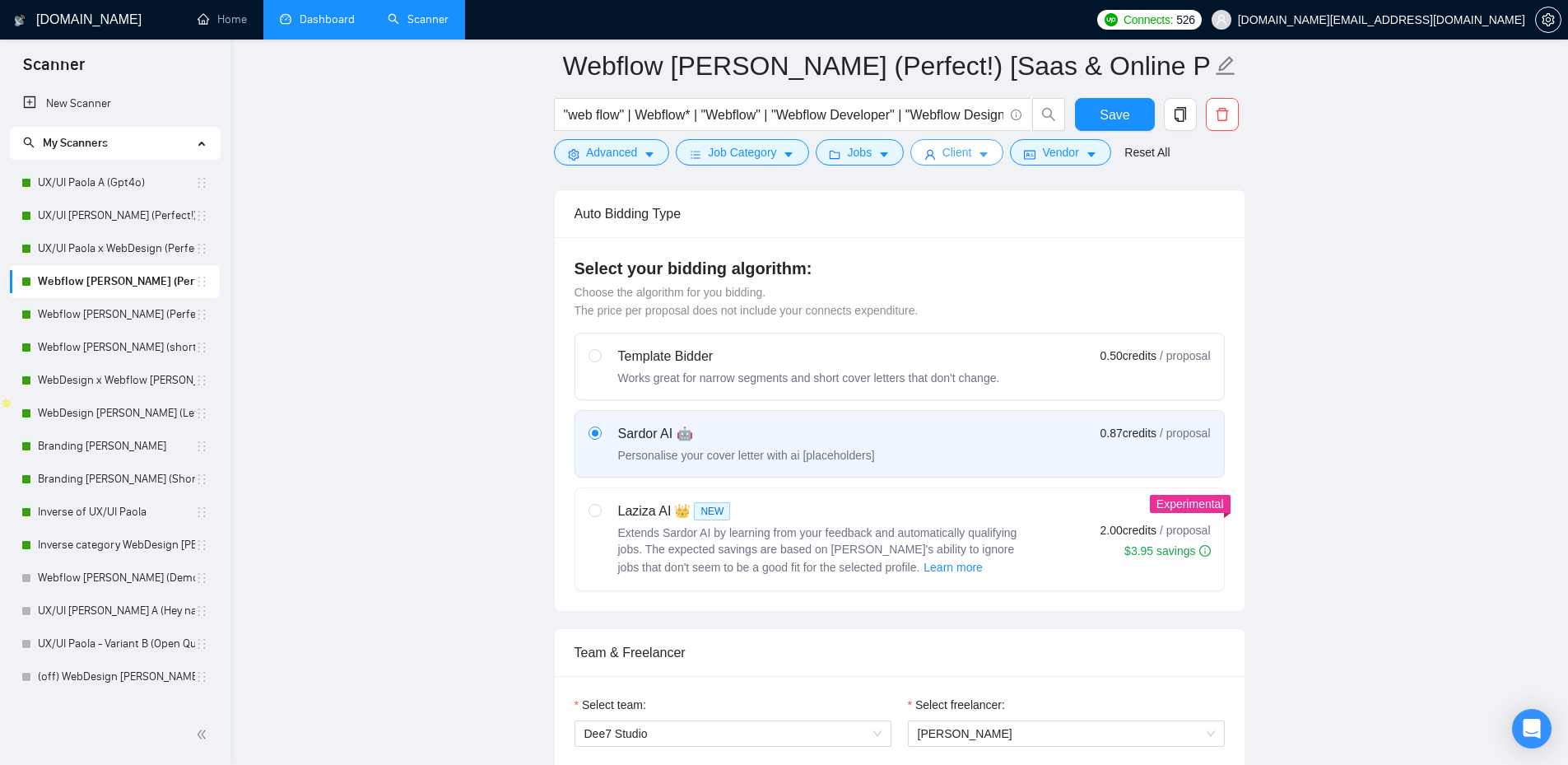
click at [951, 160] on span "Client" at bounding box center [957, 151] width 30 height 18
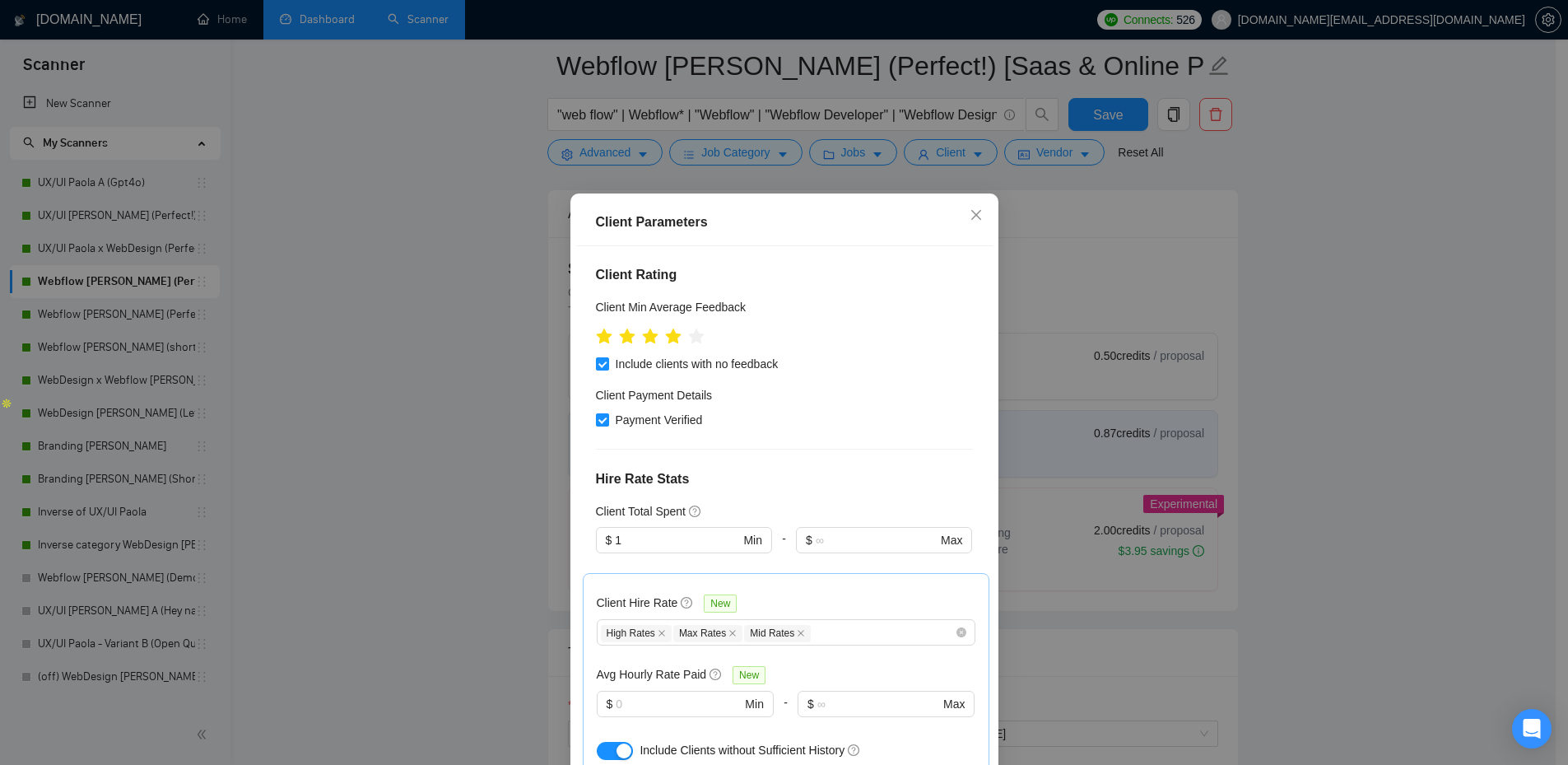
scroll to position [89, 0]
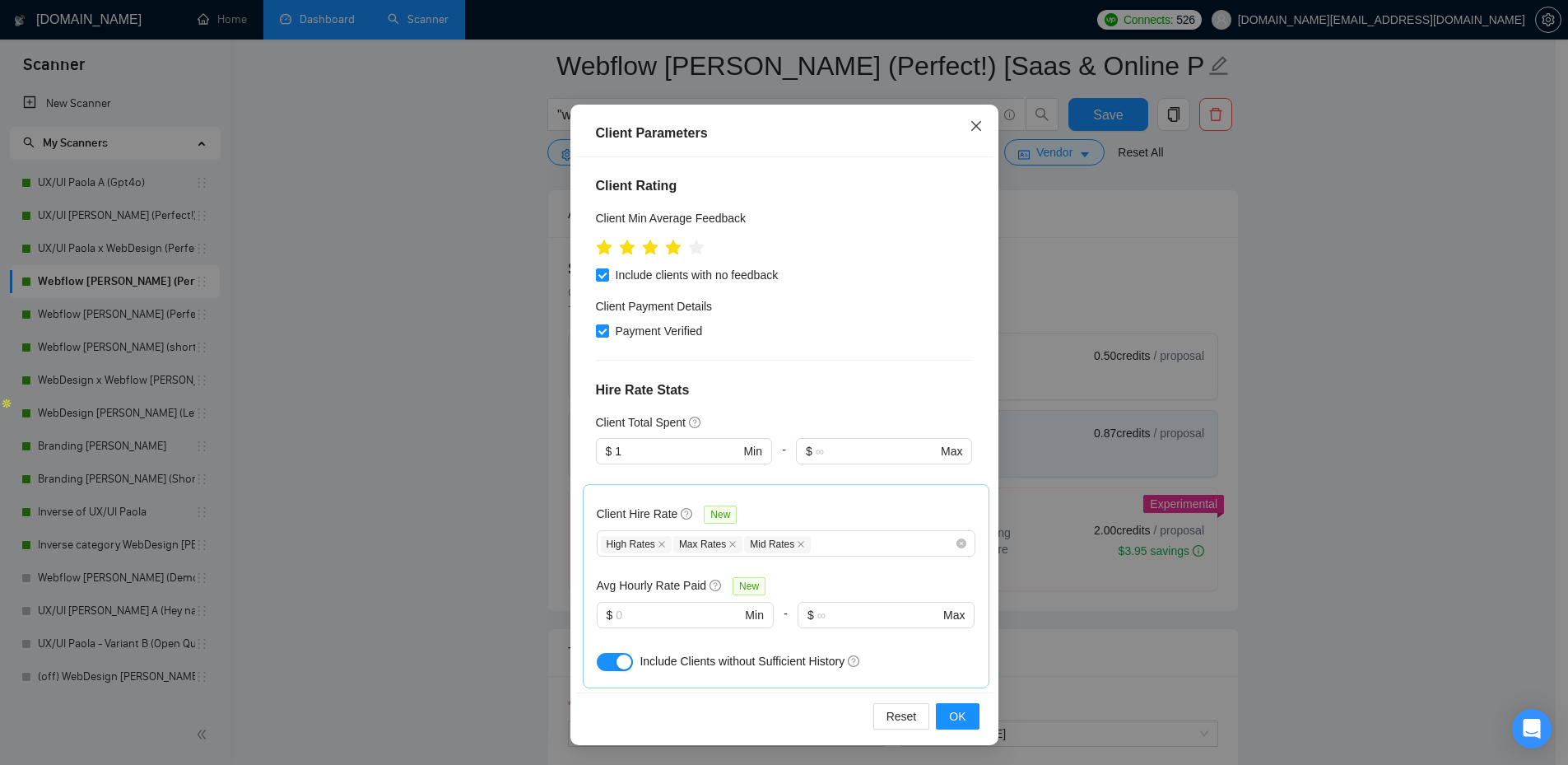
click at [969, 129] on icon "close" at bounding box center [976, 126] width 14 height 14
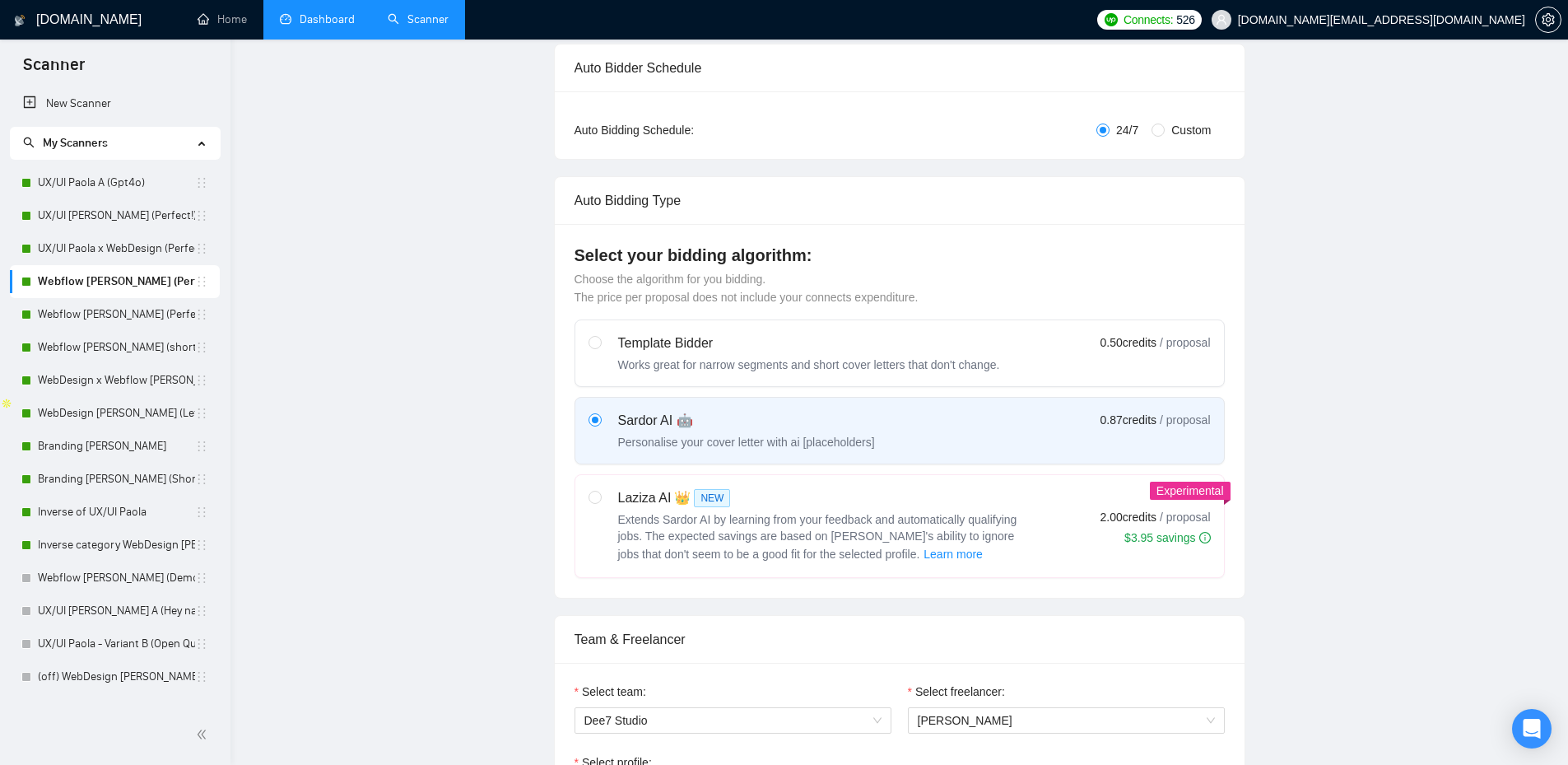
scroll to position [0, 0]
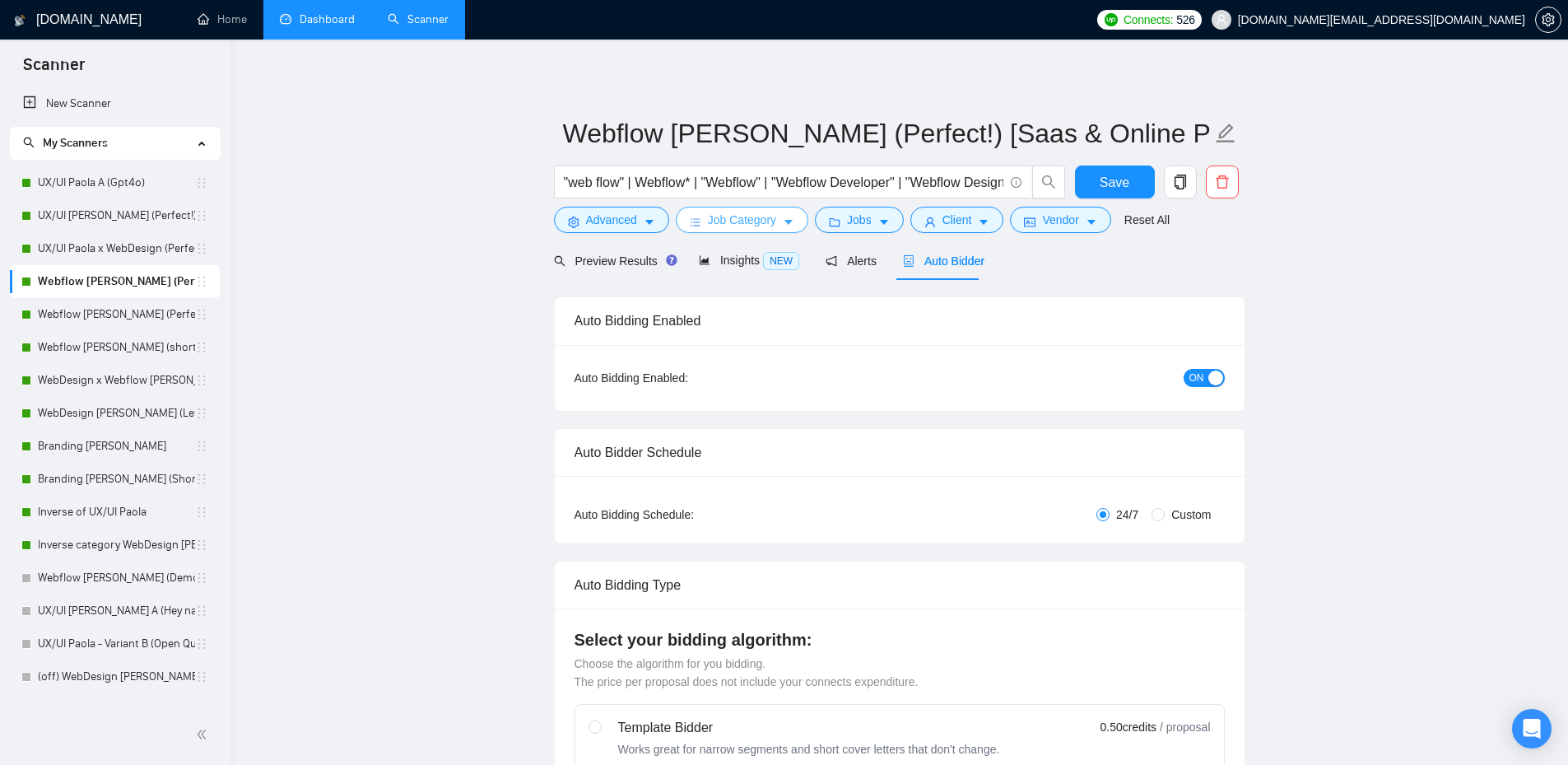
click at [776, 224] on button "Job Category" at bounding box center [742, 219] width 132 height 26
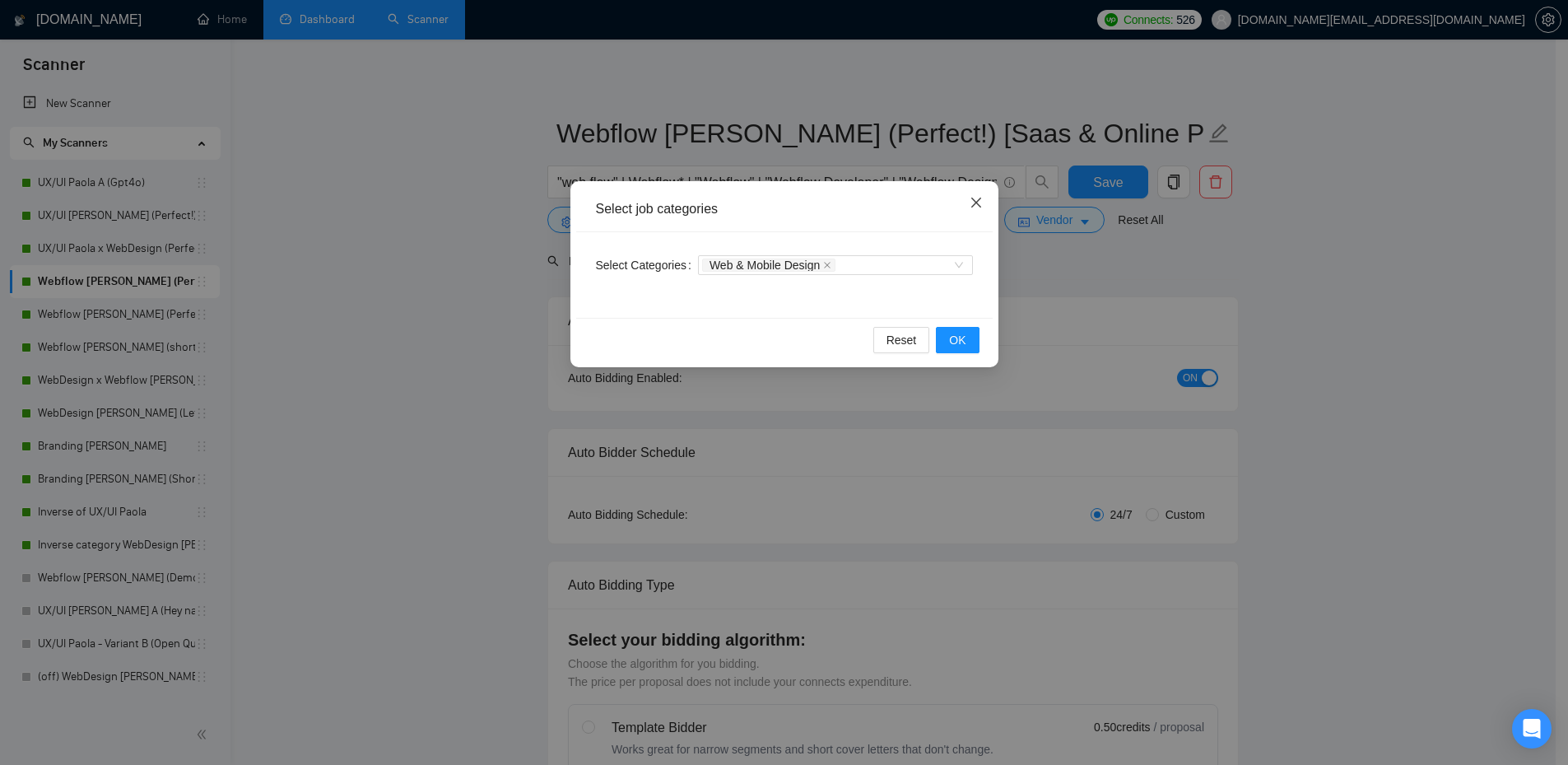
click at [974, 203] on icon "close" at bounding box center [975, 203] width 10 height 10
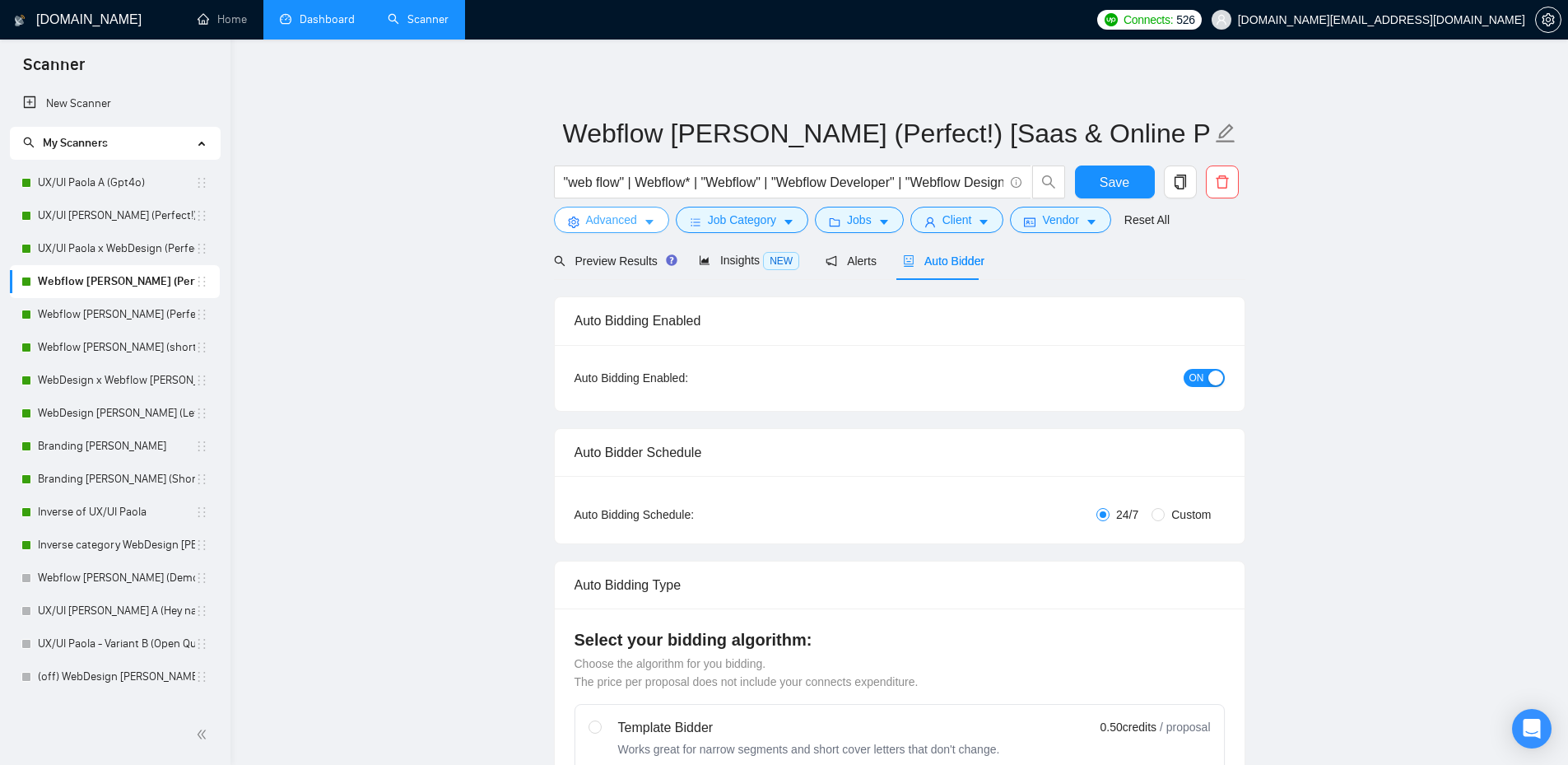
click at [621, 227] on span "Advanced" at bounding box center [611, 219] width 51 height 18
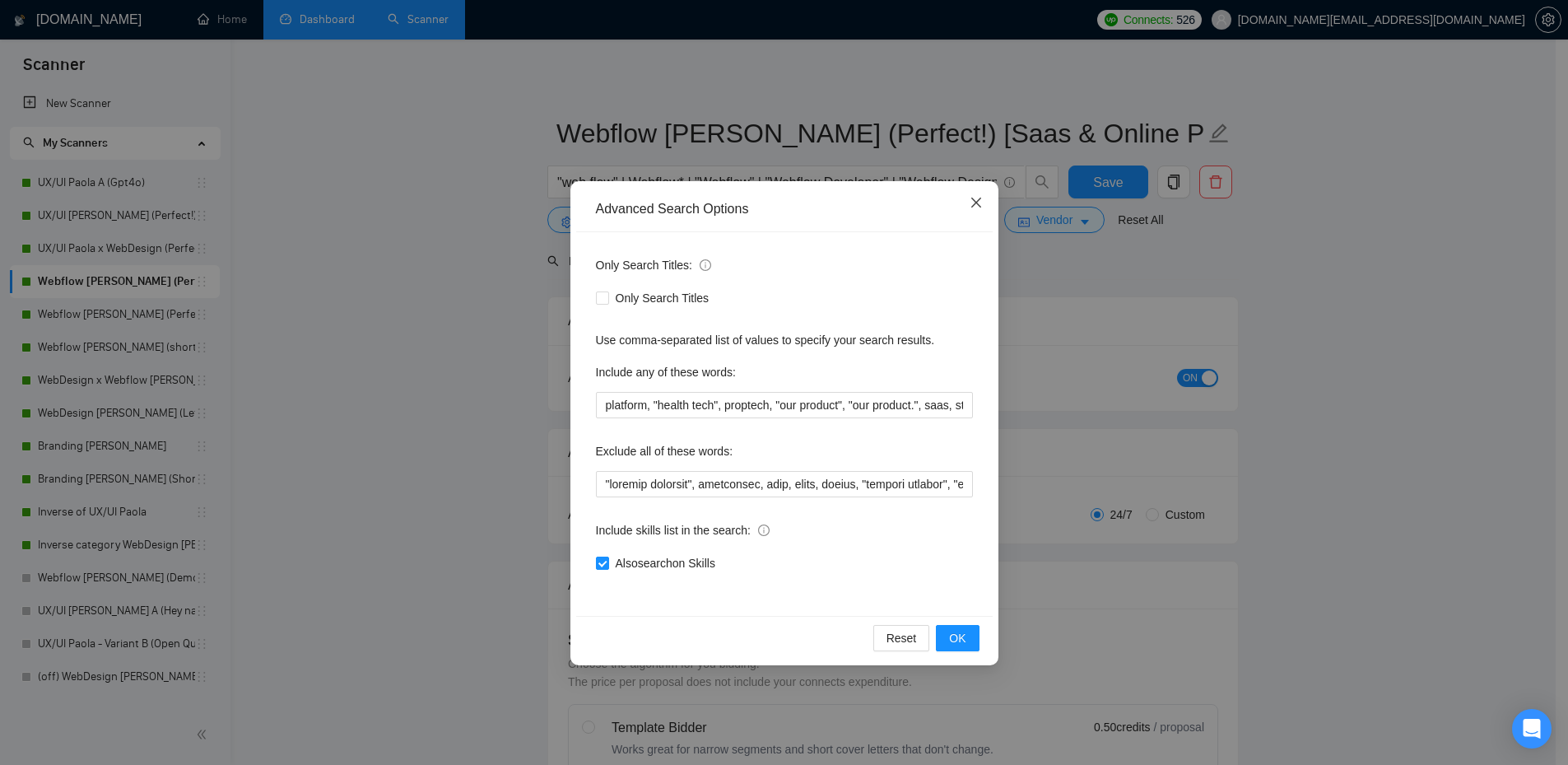
click at [972, 205] on icon "close" at bounding box center [976, 203] width 14 height 14
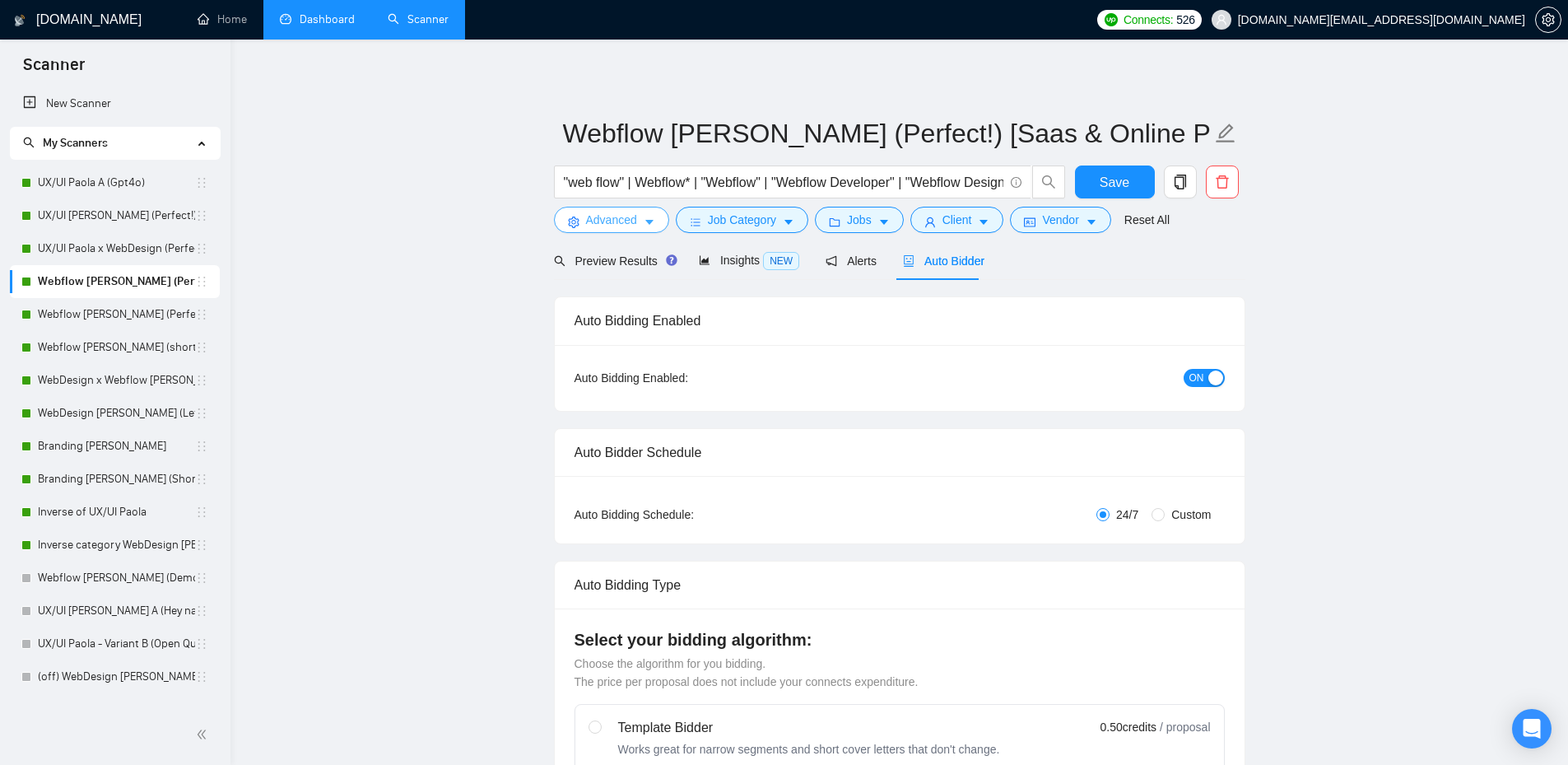
click at [649, 219] on icon "caret-down" at bounding box center [649, 222] width 12 height 12
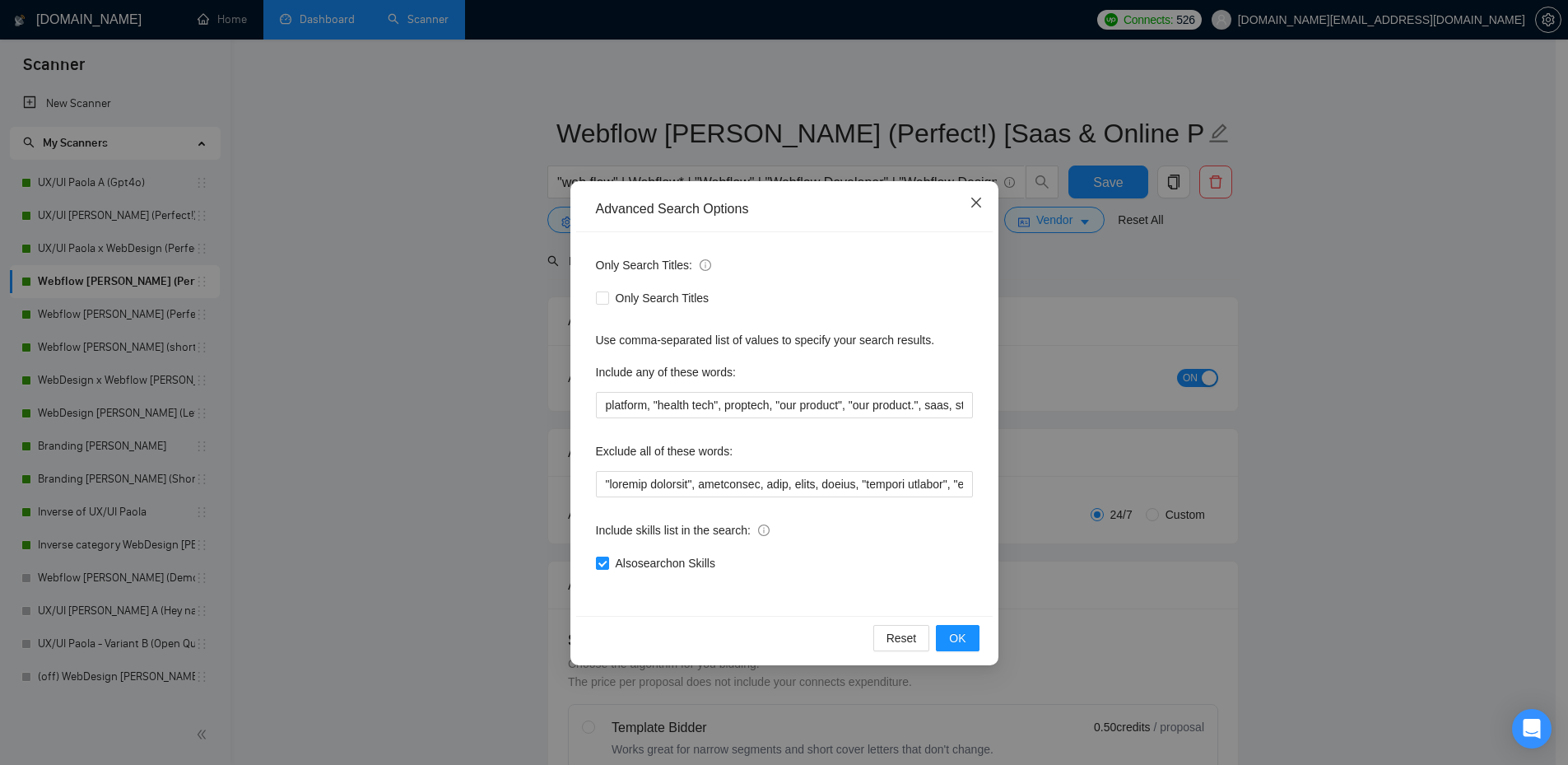
click at [973, 205] on icon "close" at bounding box center [975, 203] width 10 height 10
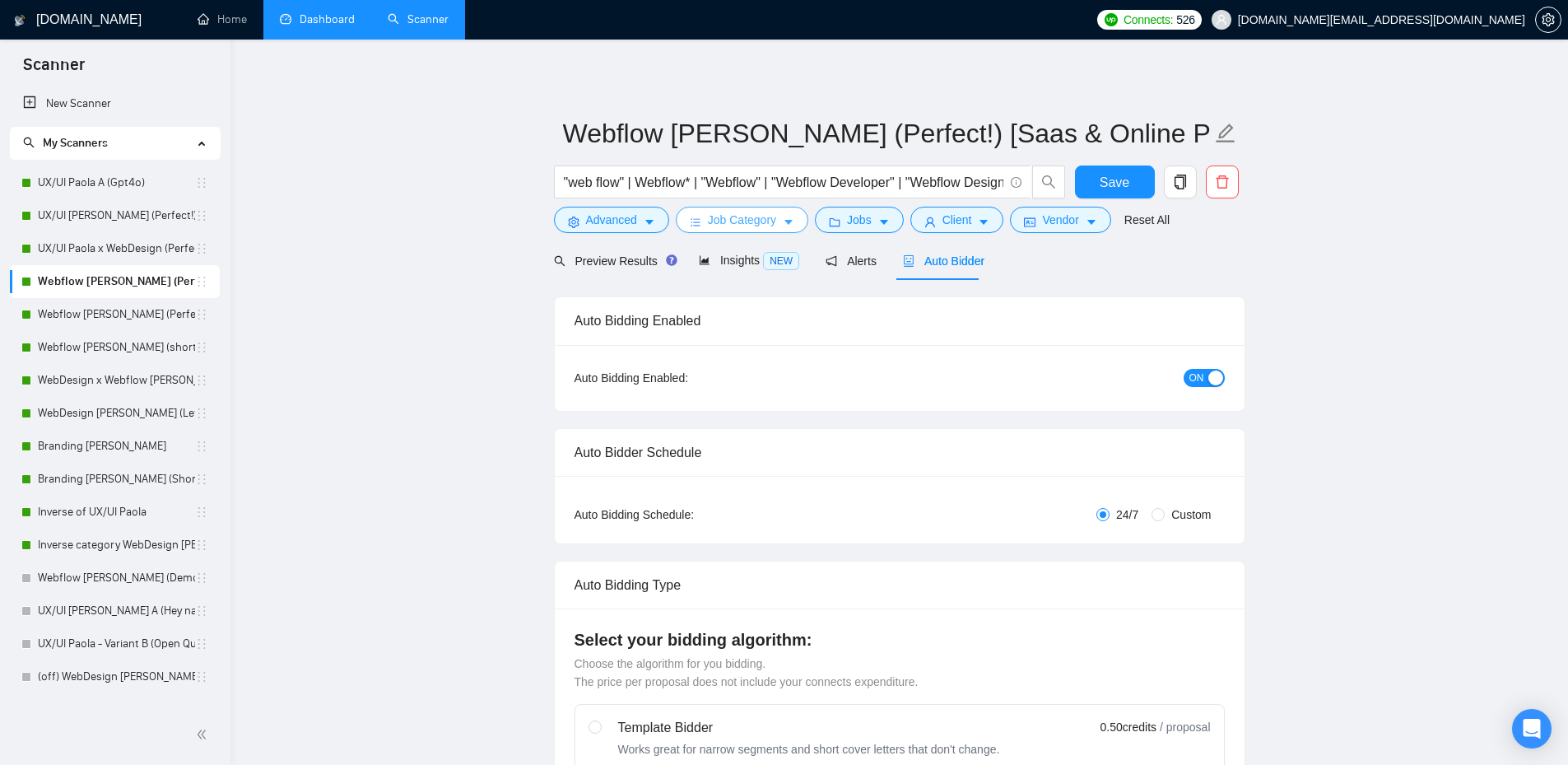
click at [760, 222] on span "Job Category" at bounding box center [742, 219] width 68 height 18
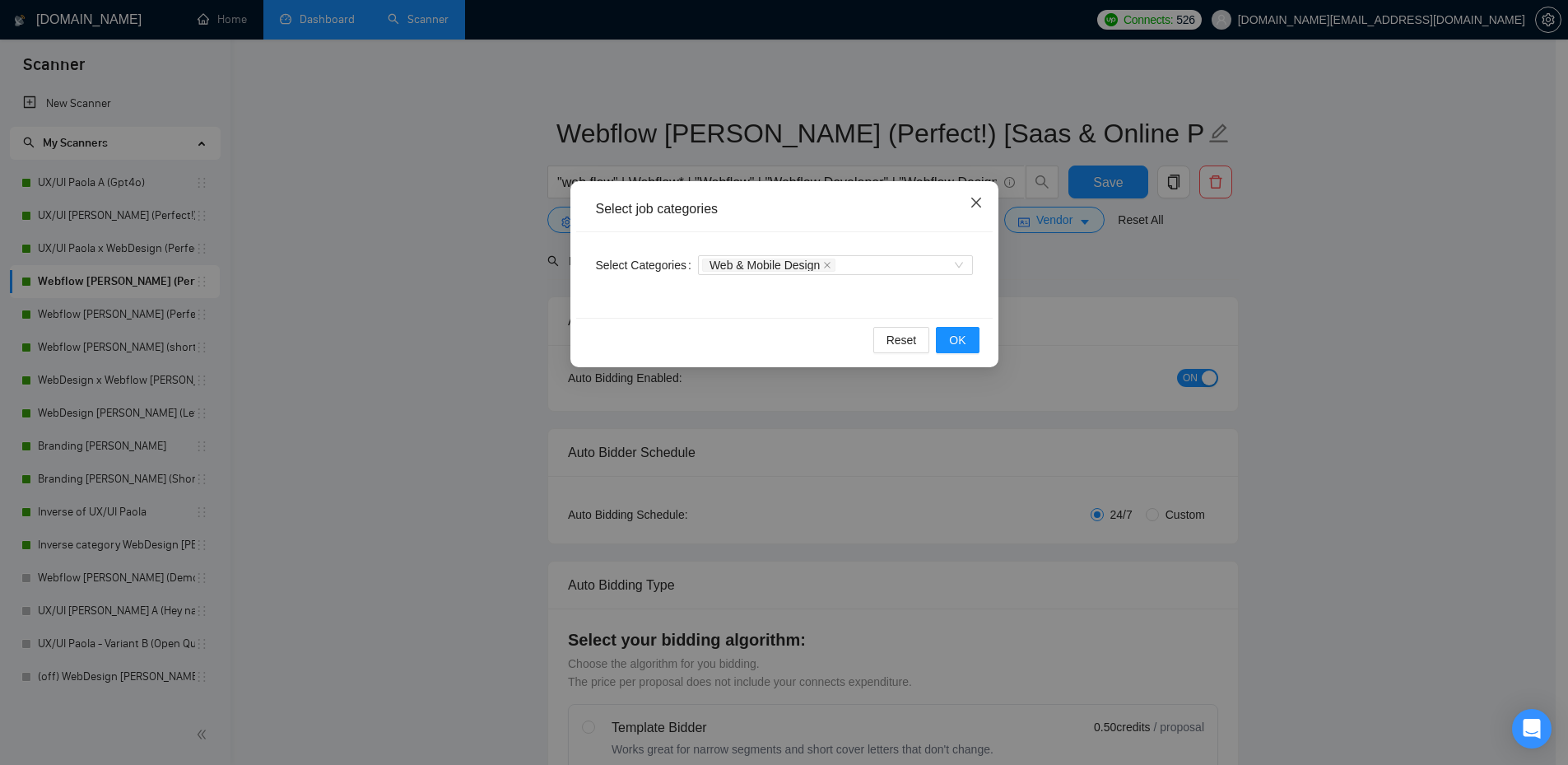
click at [973, 205] on icon "close" at bounding box center [976, 203] width 14 height 14
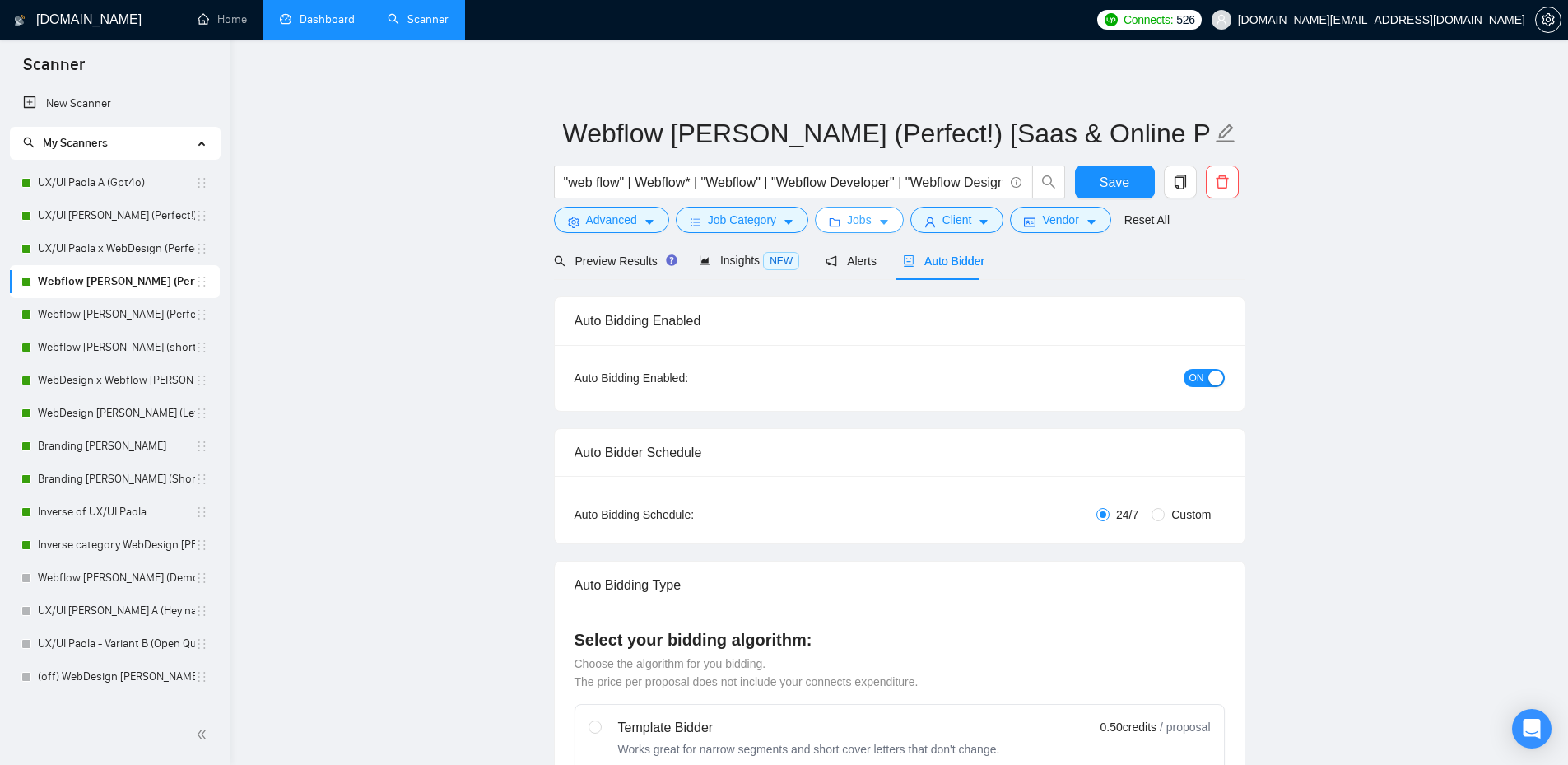
click at [868, 222] on button "Jobs" at bounding box center [859, 219] width 89 height 26
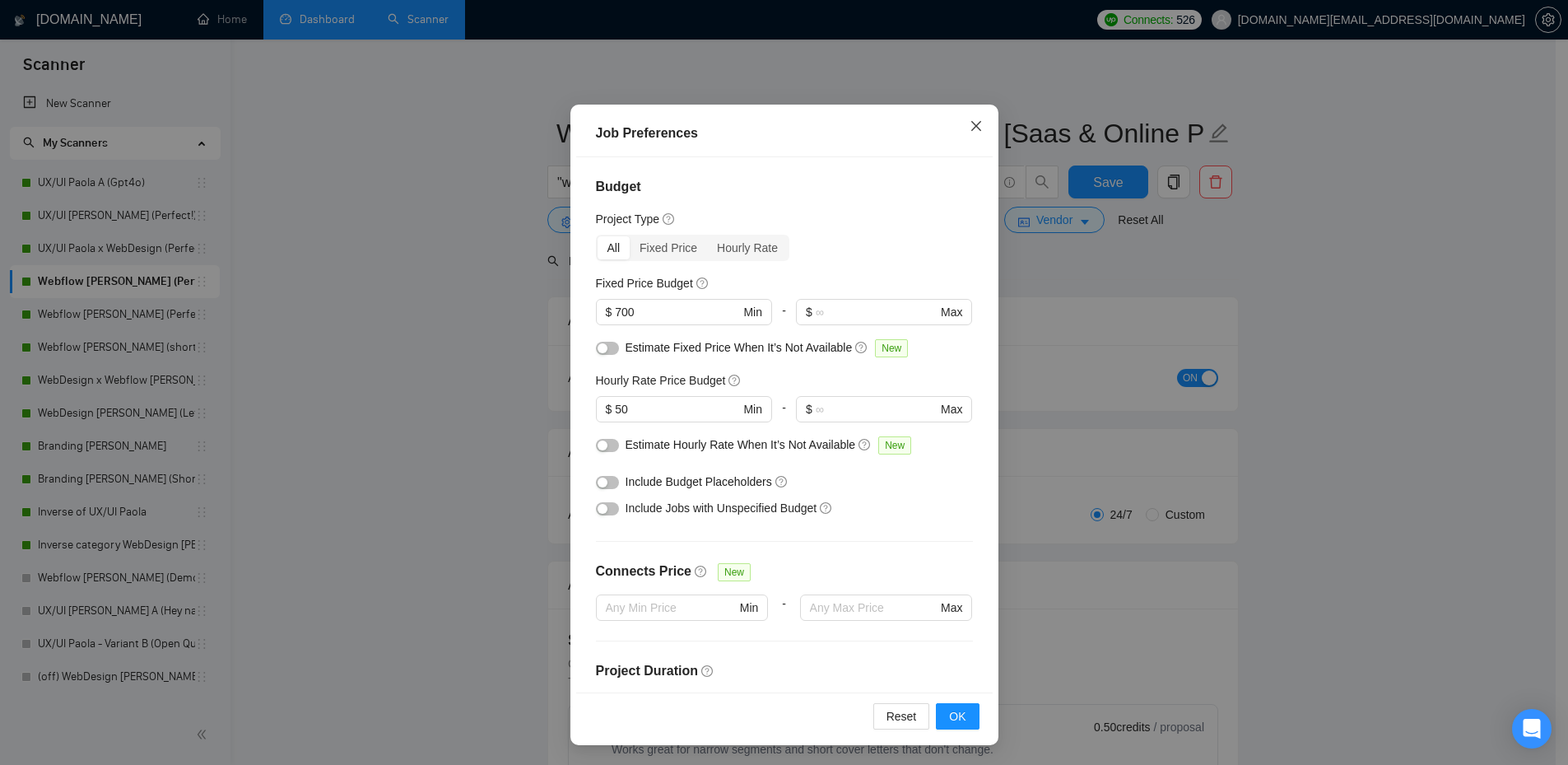
click at [970, 126] on icon "close" at bounding box center [975, 125] width 10 height 10
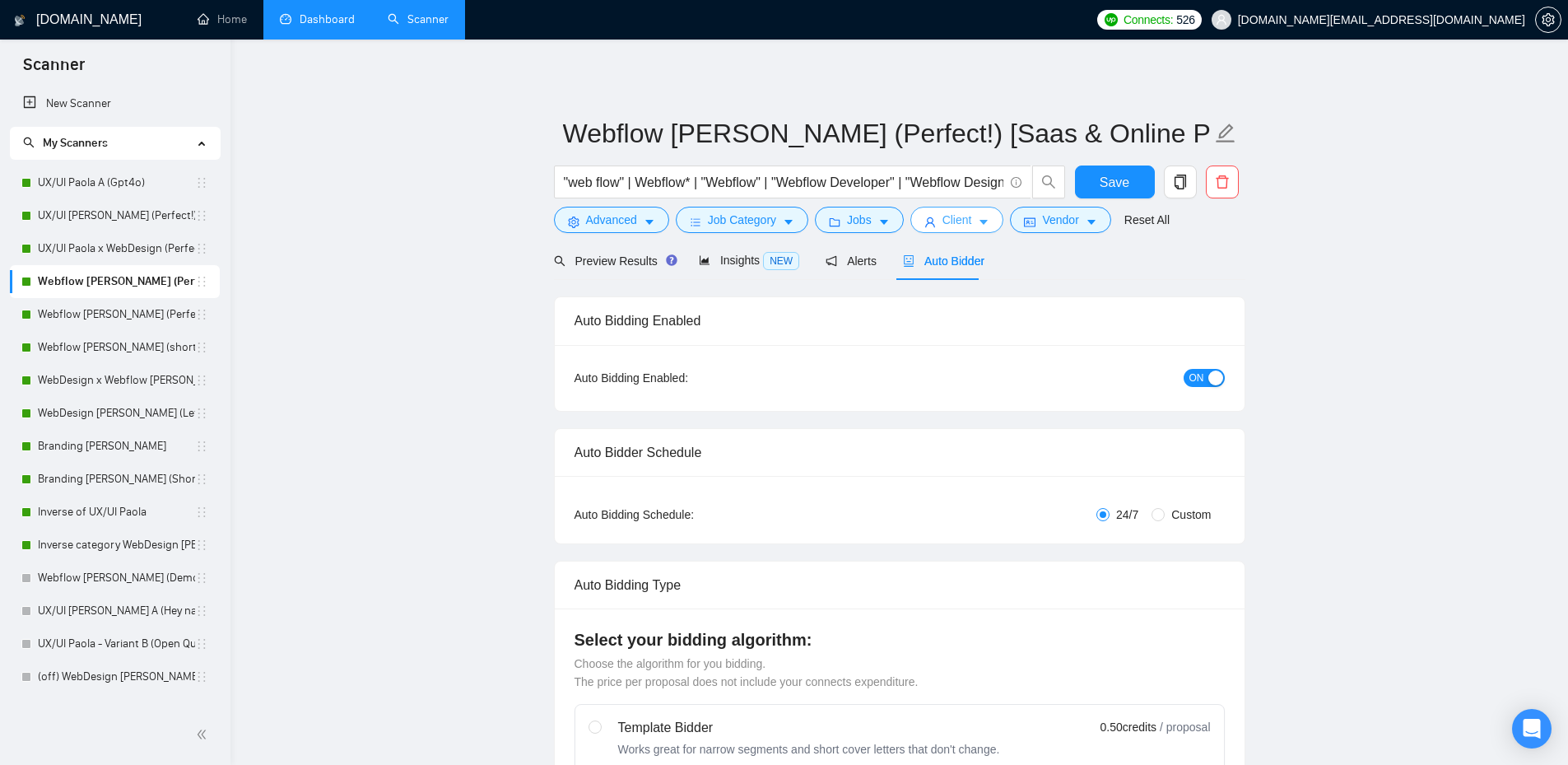
click at [942, 221] on span "Client" at bounding box center [957, 219] width 30 height 18
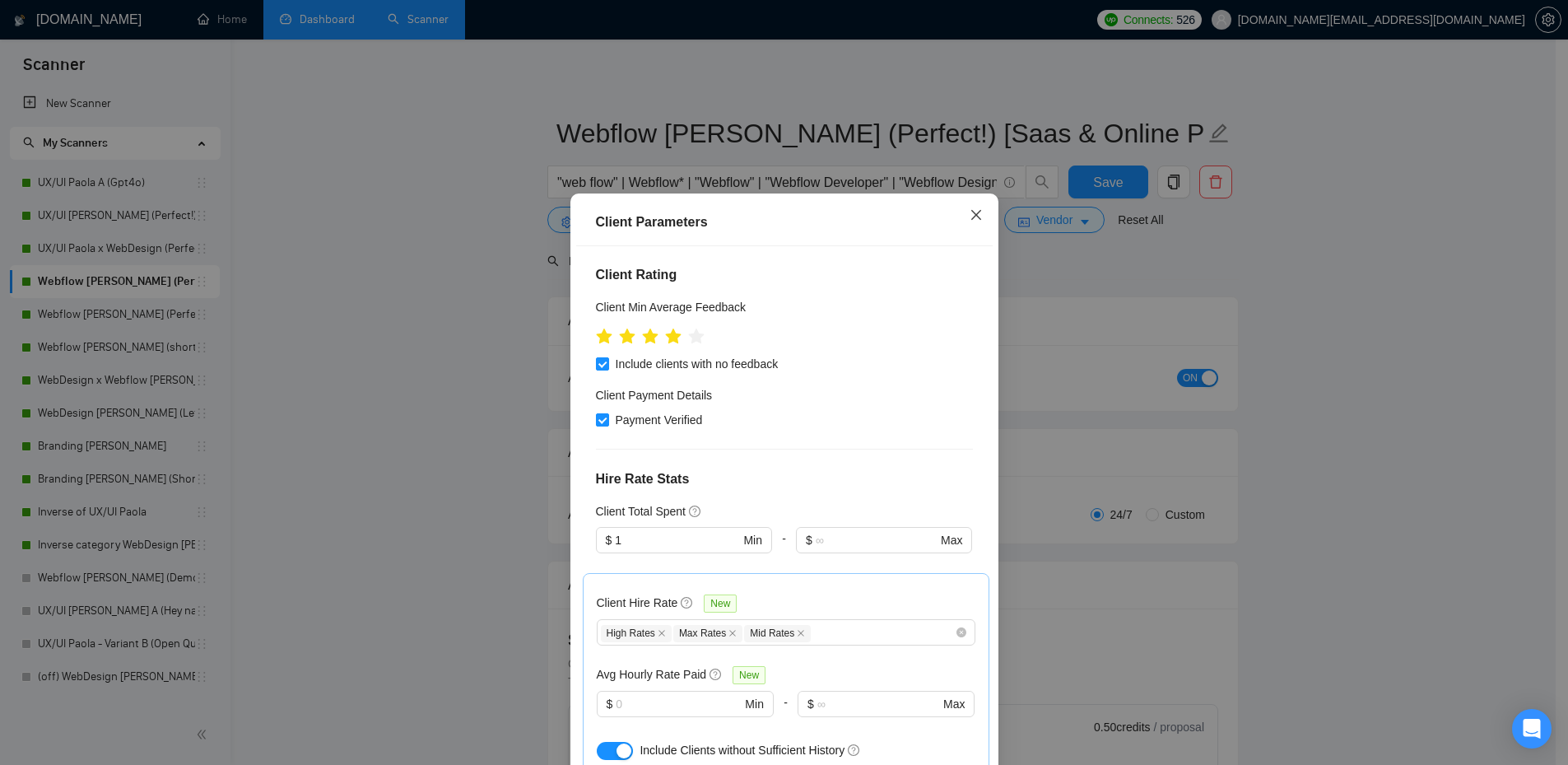
click at [969, 216] on icon "close" at bounding box center [976, 215] width 14 height 14
